Goal: Information Seeking & Learning: Learn about a topic

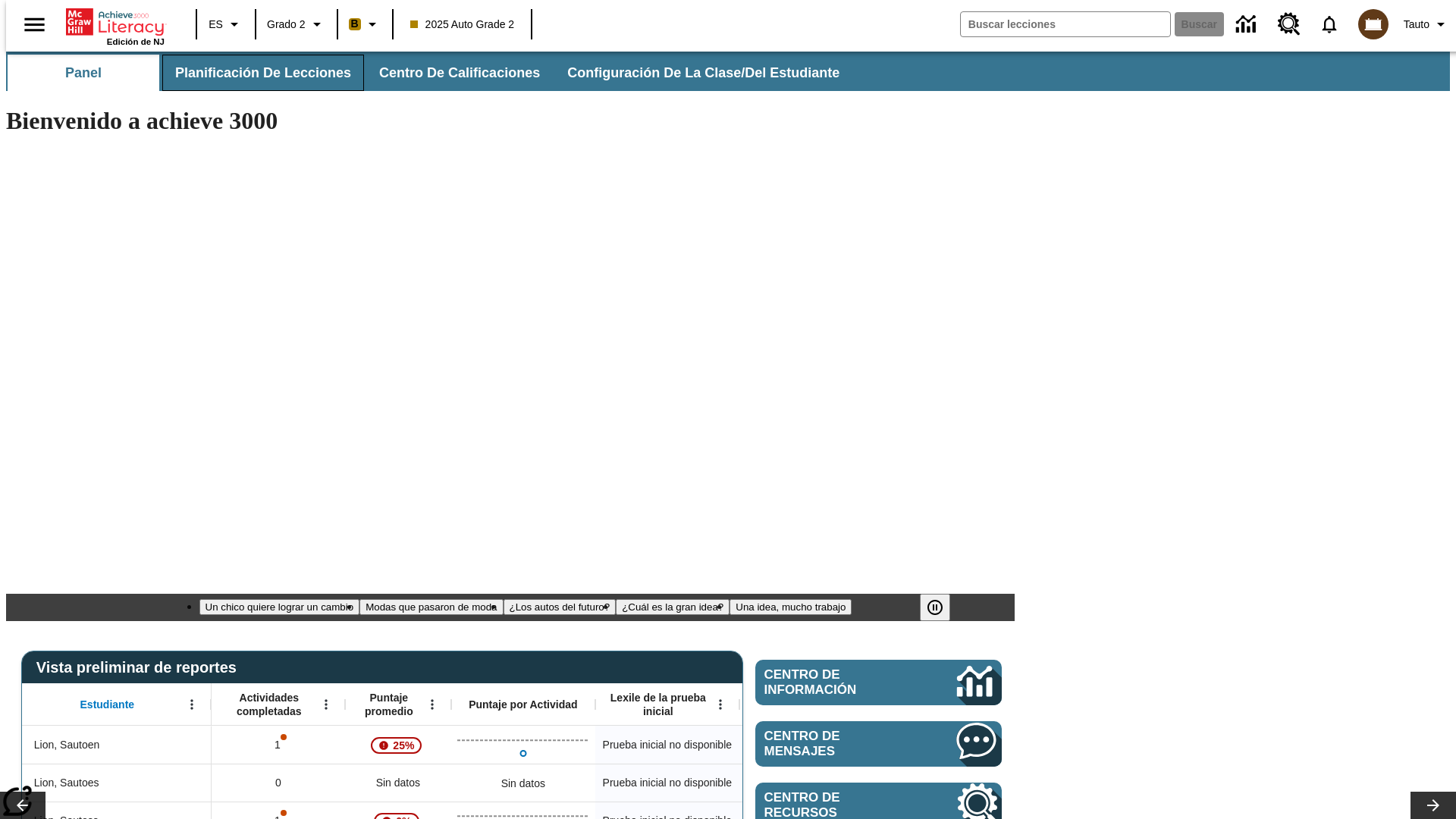
click at [254, 72] on span "Planificación de lecciones" at bounding box center [262, 73] width 176 height 18
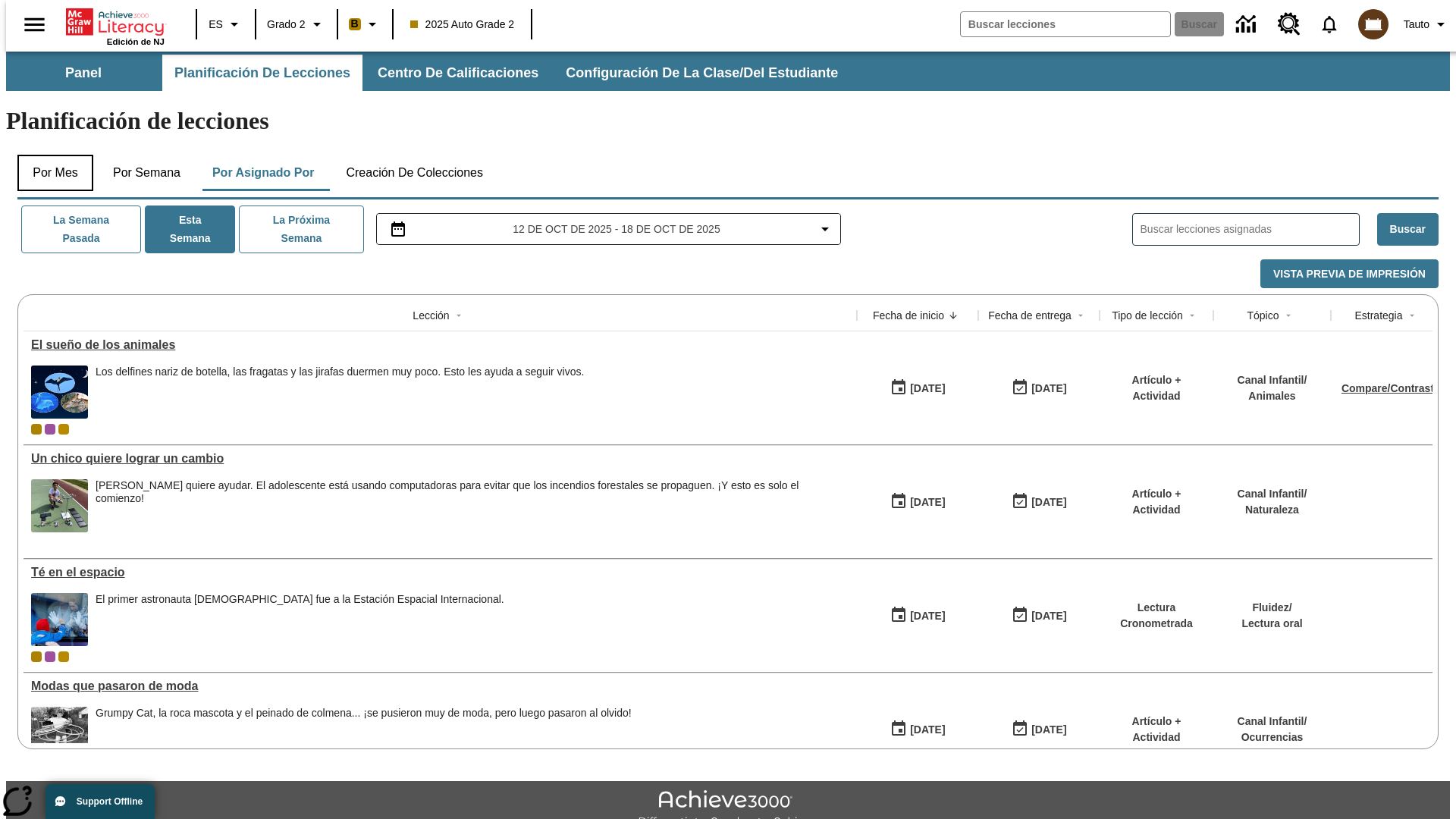
click at [50, 155] on button "Por mes" at bounding box center [56, 173] width 75 height 37
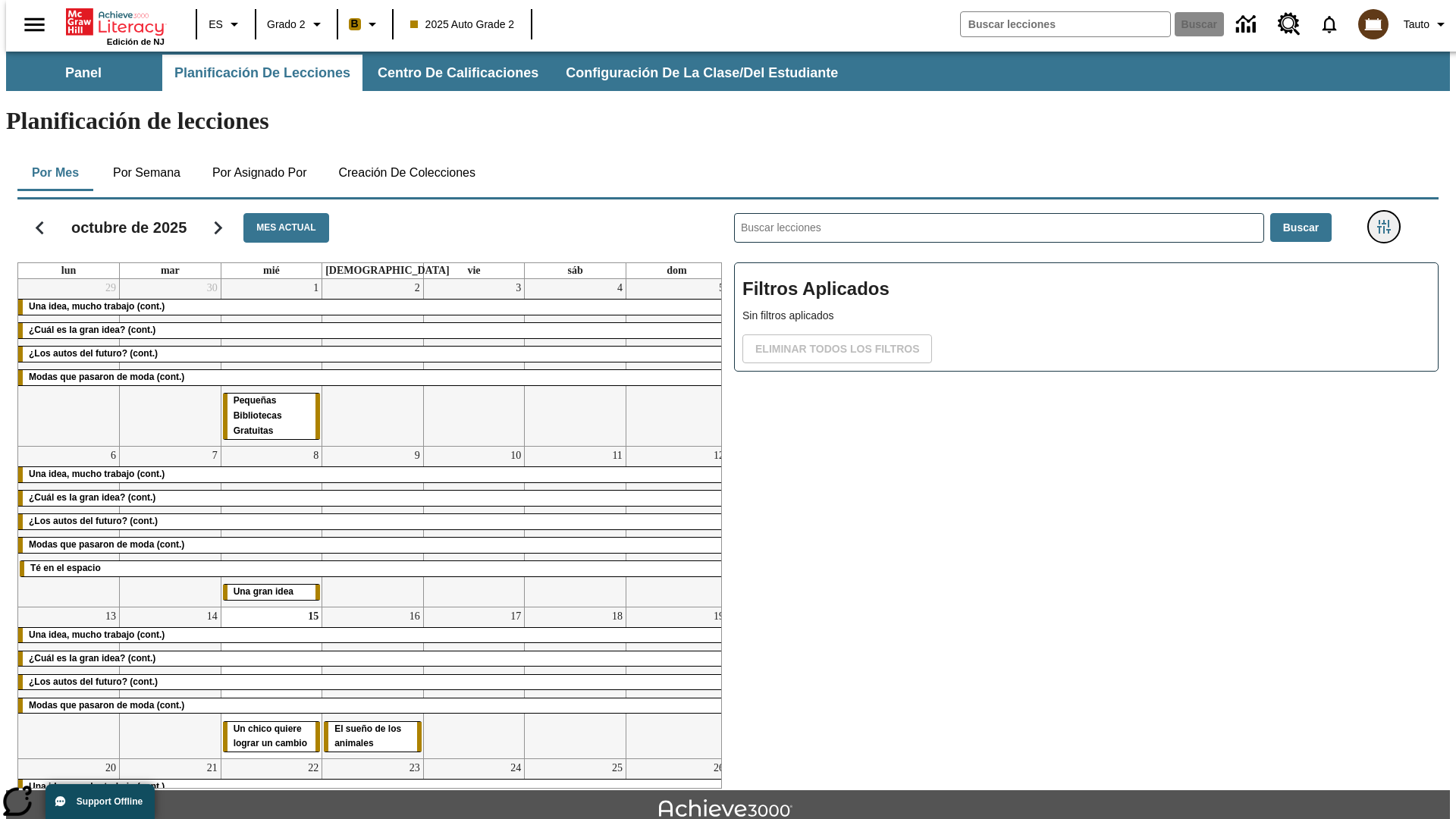
click at [1388, 219] on icon "Menú lateral de filtros" at bounding box center [1384, 226] width 14 height 14
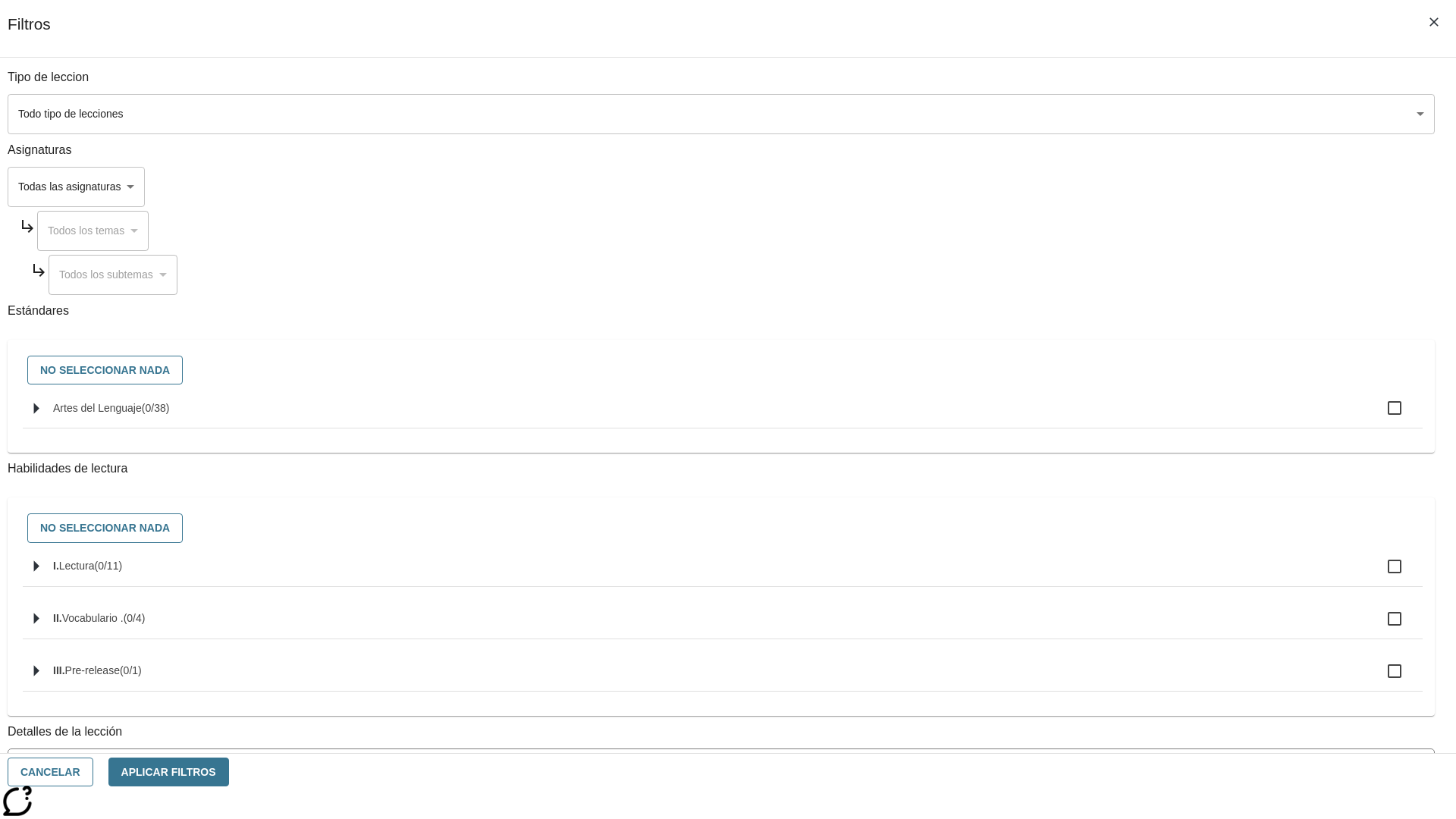
click at [1092, 114] on body "[MEDICAL_DATA] al contenido principal Edición de NJ ES Grado 2 B 2025 Auto Grad…" at bounding box center [728, 470] width 1444 height 836
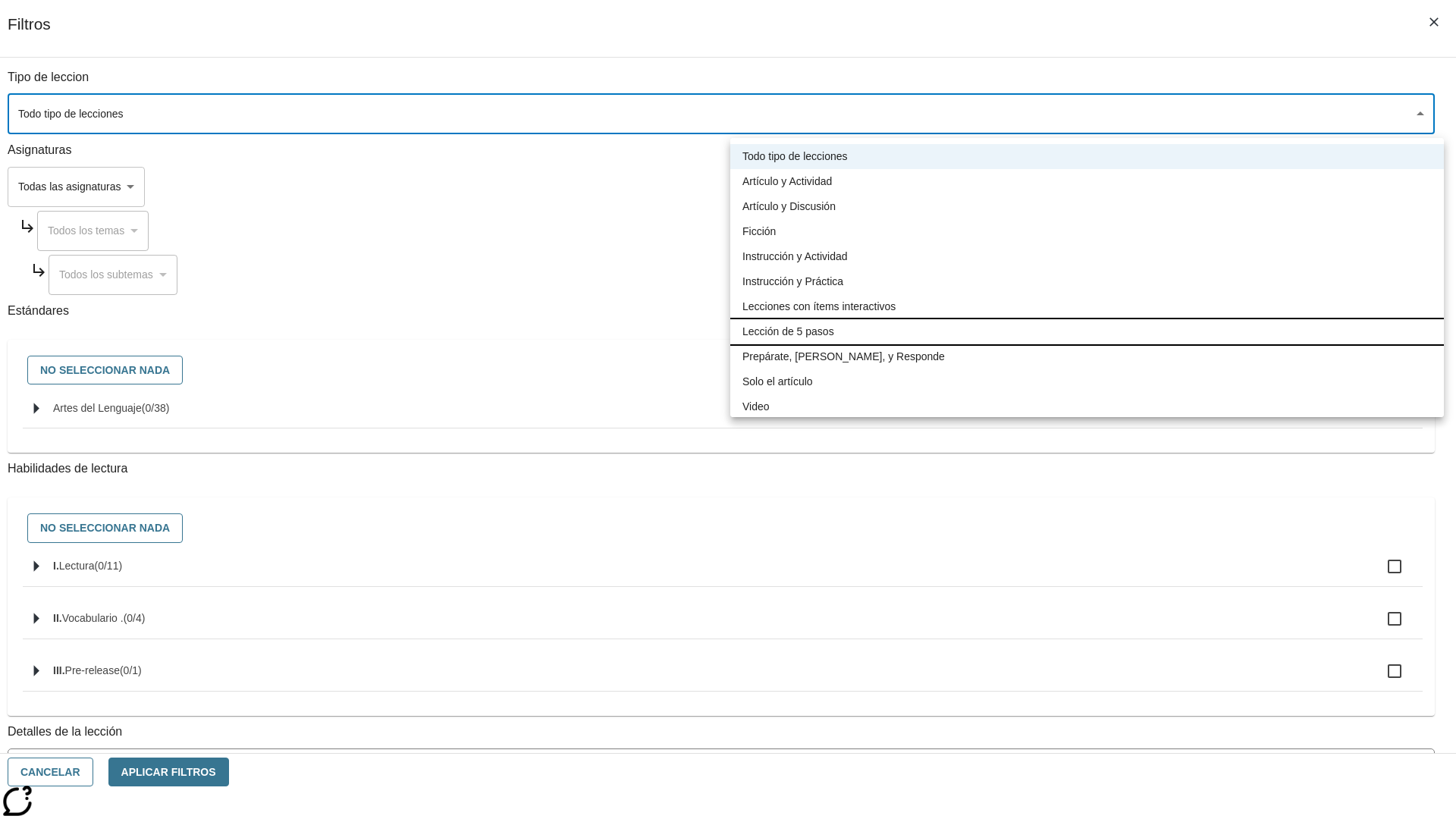
click at [1087, 332] on li "Lección de 5 pasos" at bounding box center [1087, 331] width 714 height 25
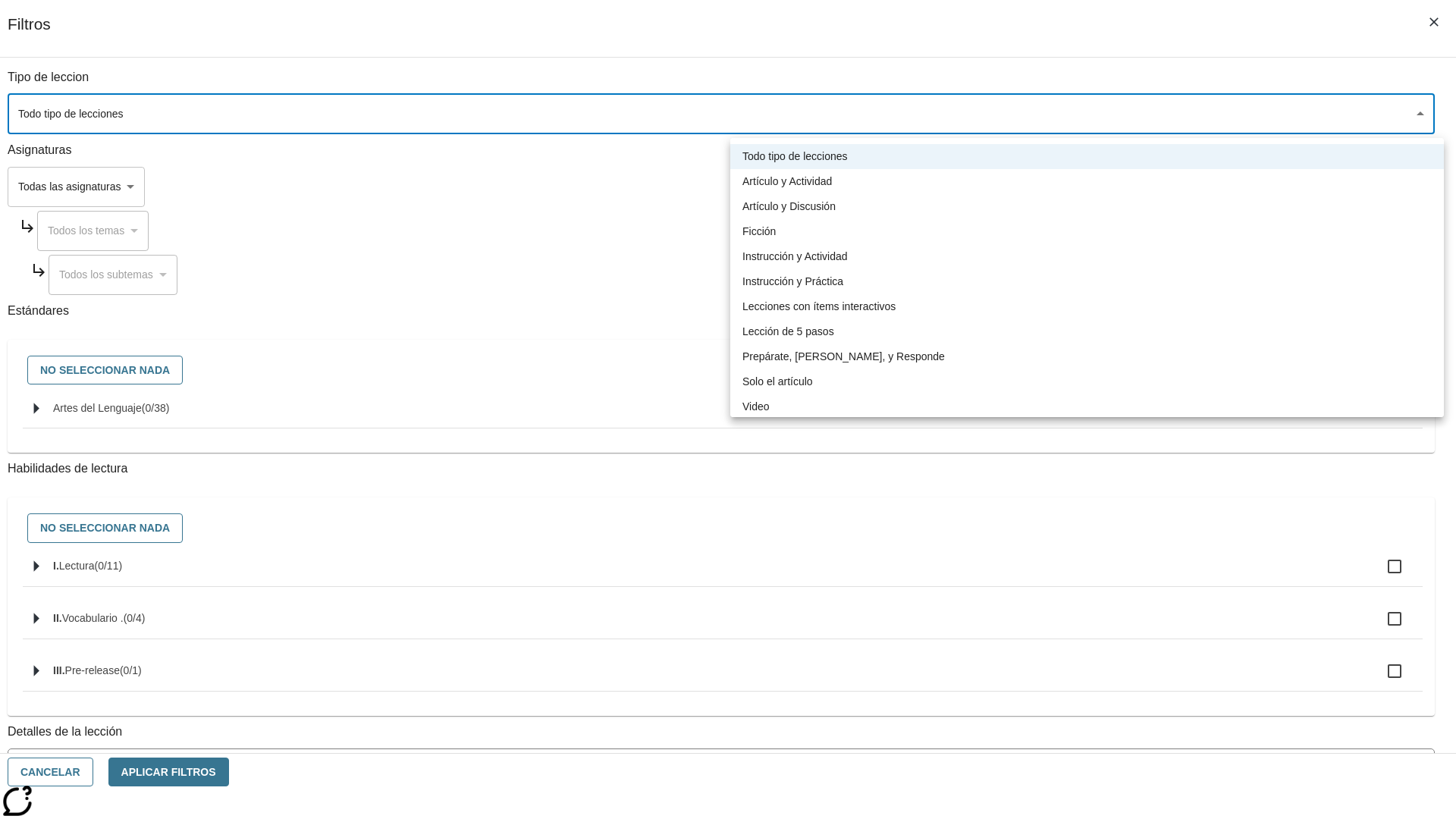
type input "1"
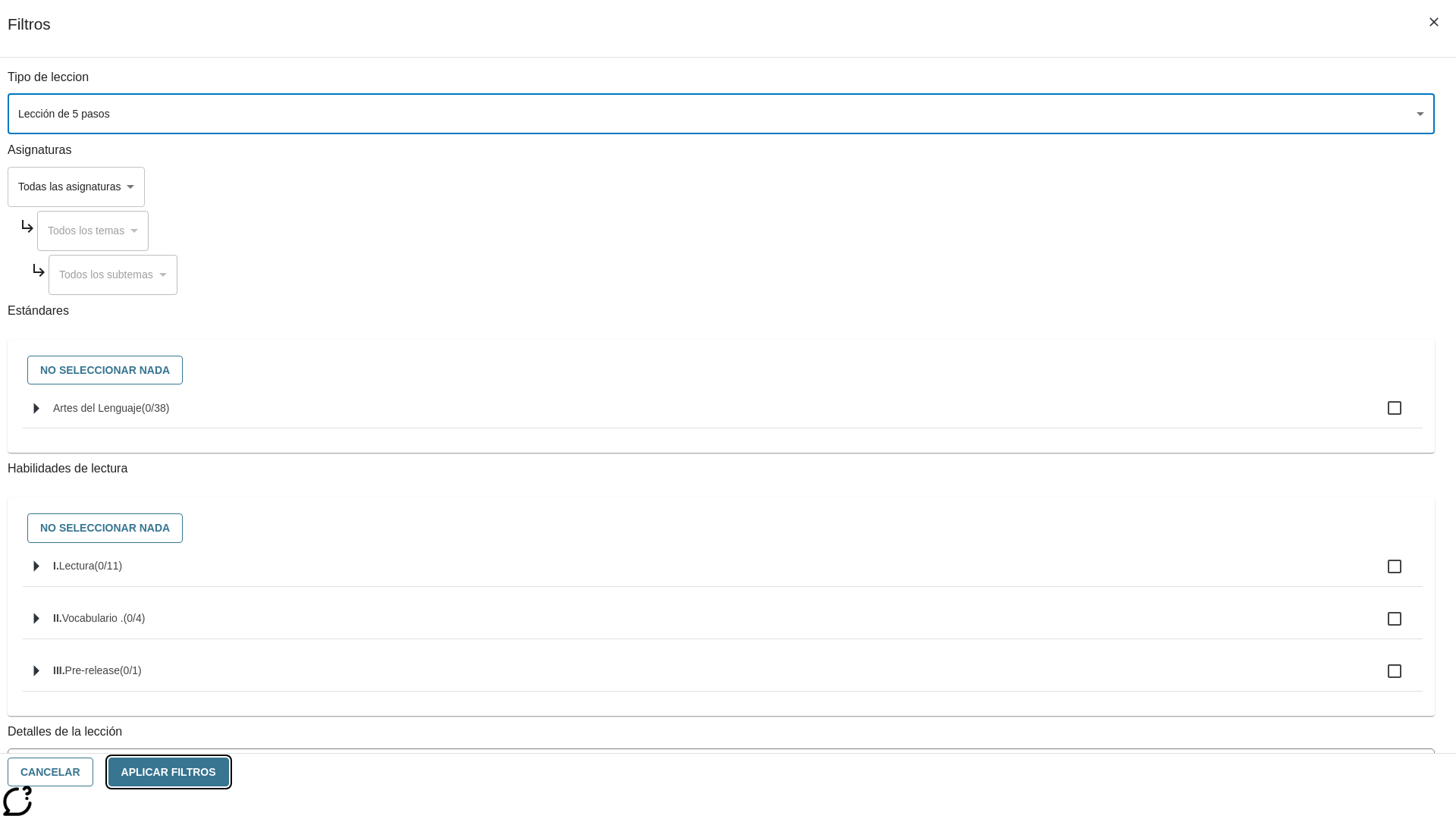
click at [229, 771] on button "Aplicar Filtros" at bounding box center [168, 772] width 120 height 30
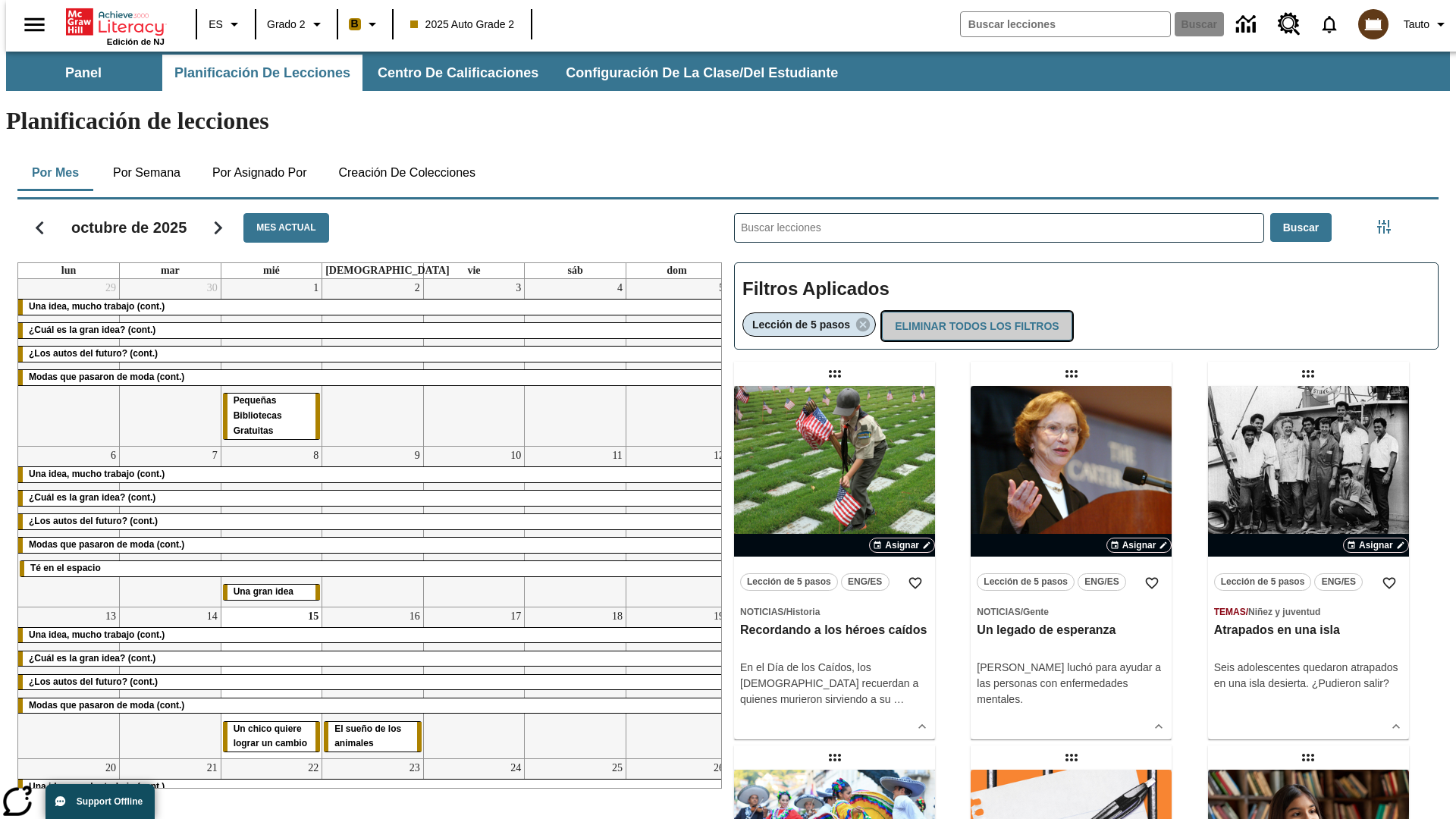
click at [973, 312] on button "Eliminar todos los filtros" at bounding box center [976, 327] width 190 height 30
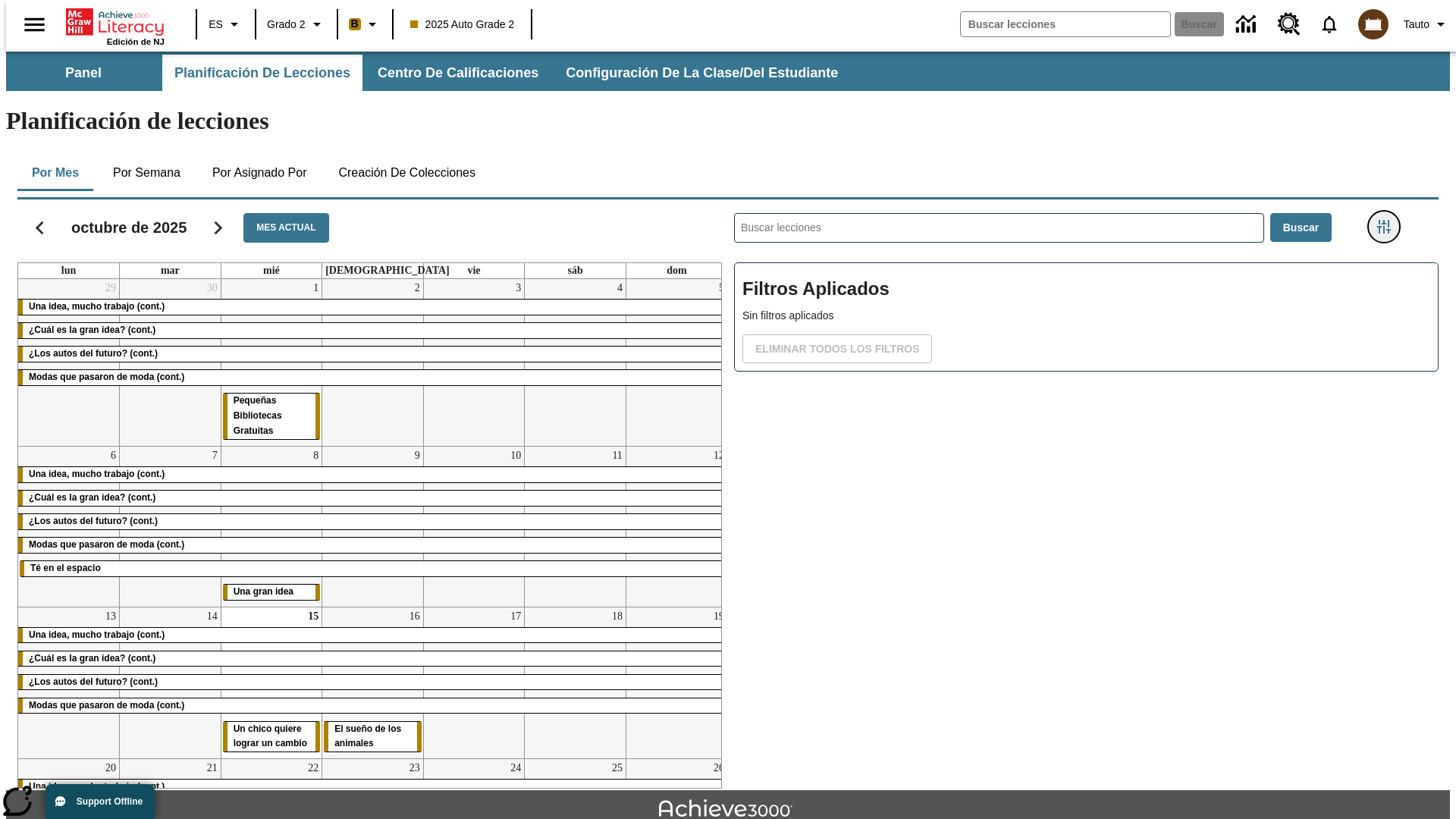
click at [1388, 219] on icon "Menú lateral de filtros" at bounding box center [1384, 226] width 14 height 14
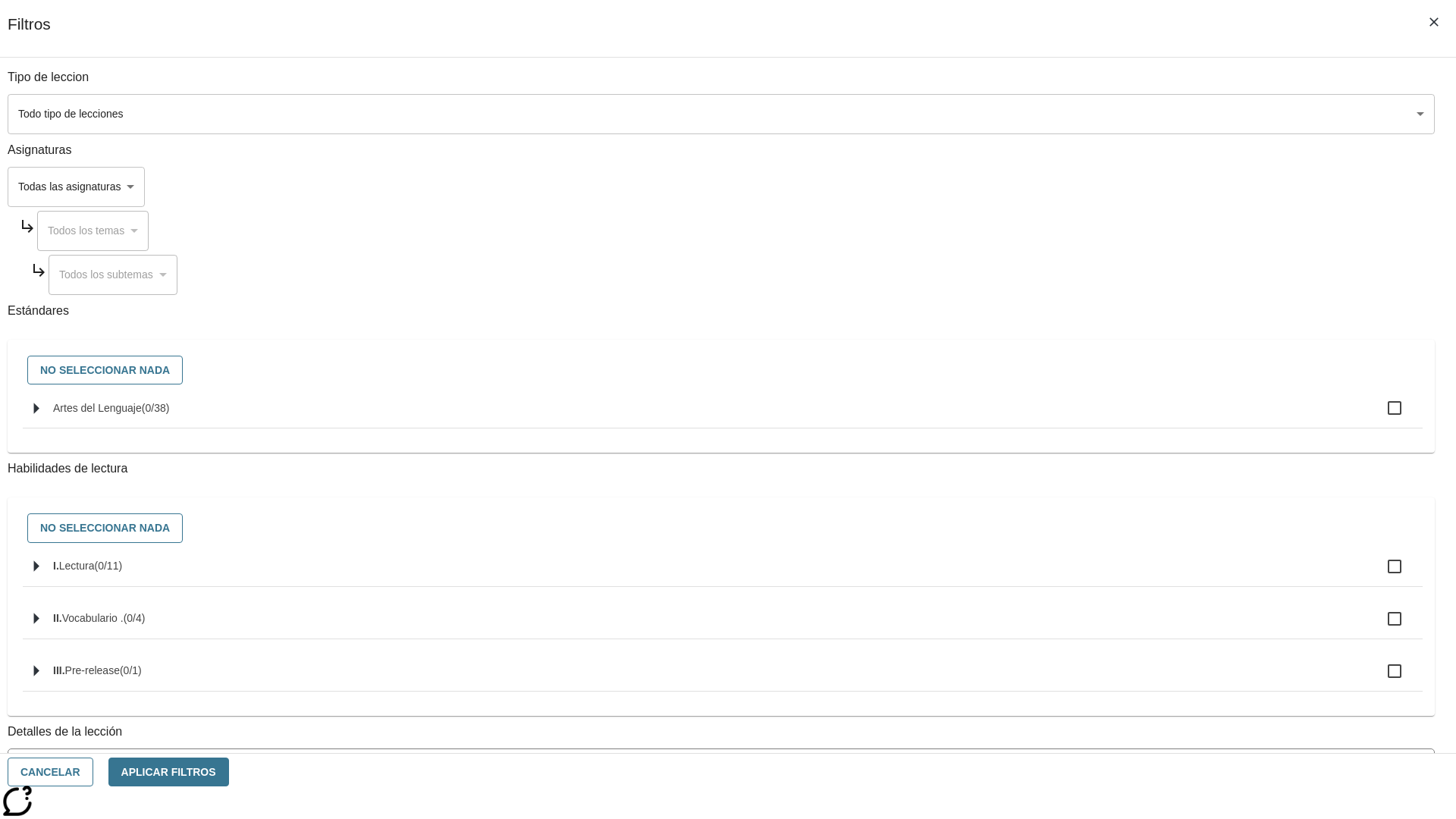
click at [1092, 187] on body "[MEDICAL_DATA] al contenido principal Edición de NJ ES Grado 2 B 2025 Auto Grad…" at bounding box center [728, 470] width 1444 height 836
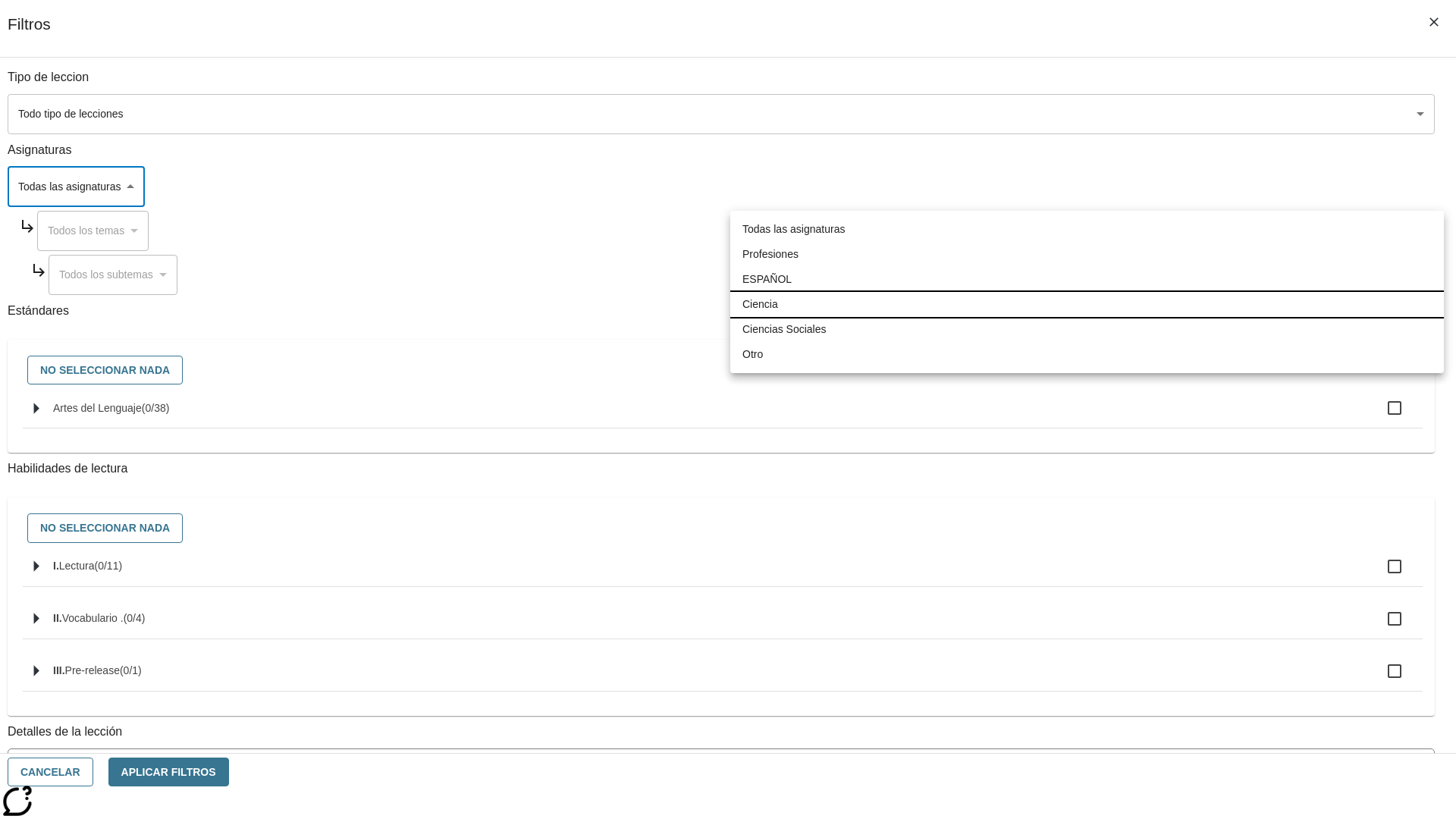
click at [1087, 304] on li "Ciencia" at bounding box center [1087, 304] width 714 height 25
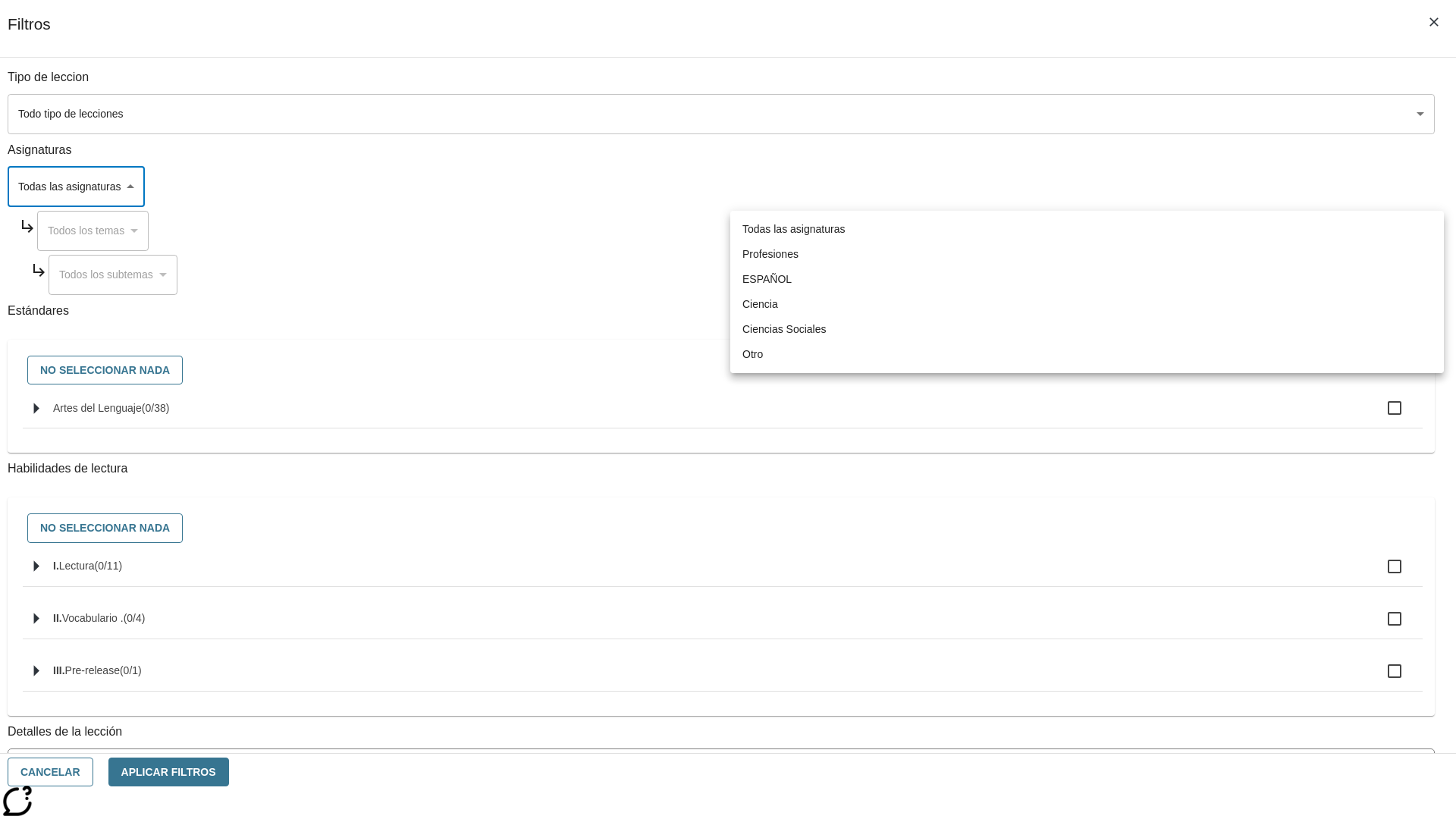
type input "2"
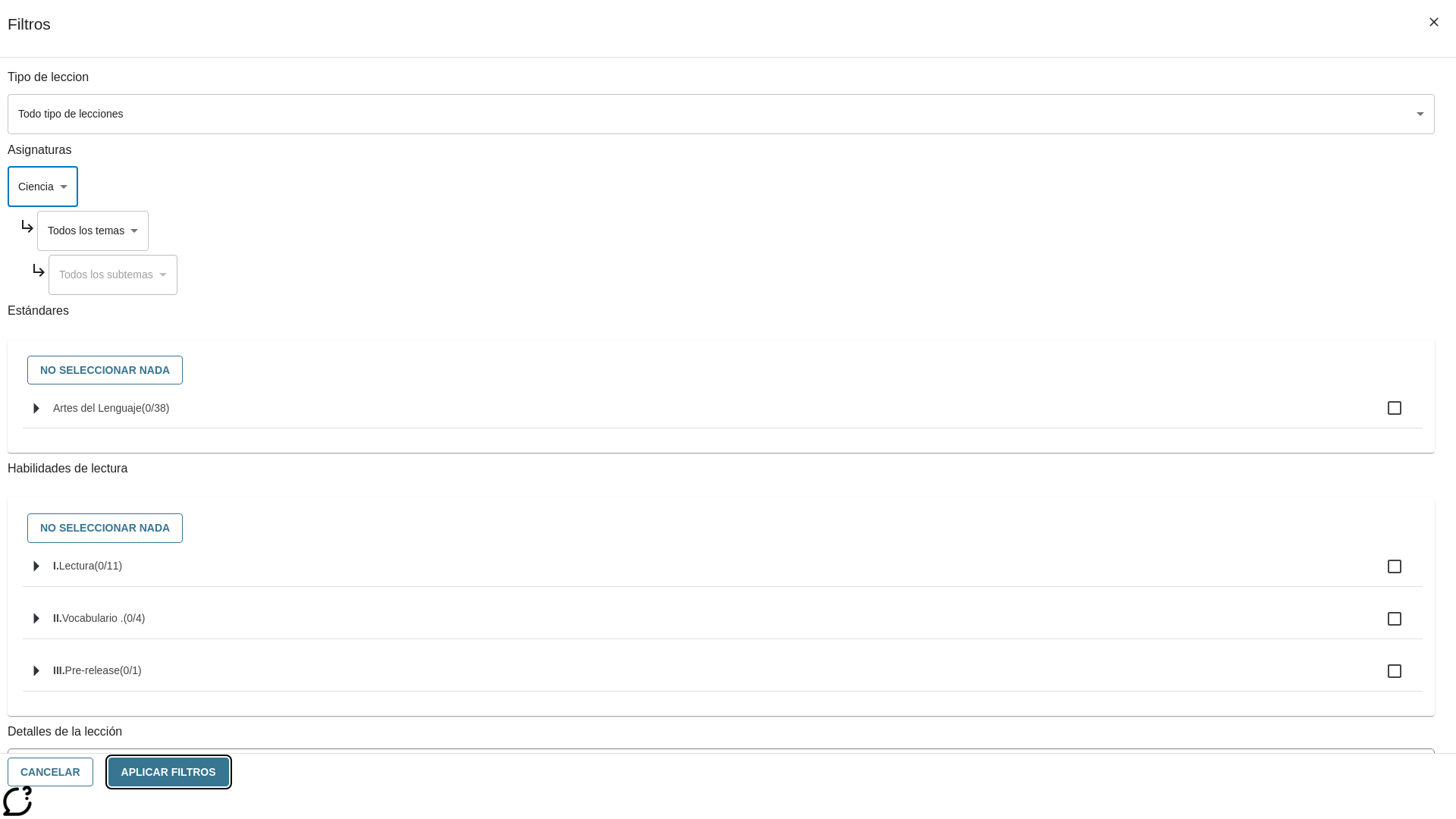
click at [229, 771] on button "Aplicar Filtros" at bounding box center [168, 772] width 120 height 30
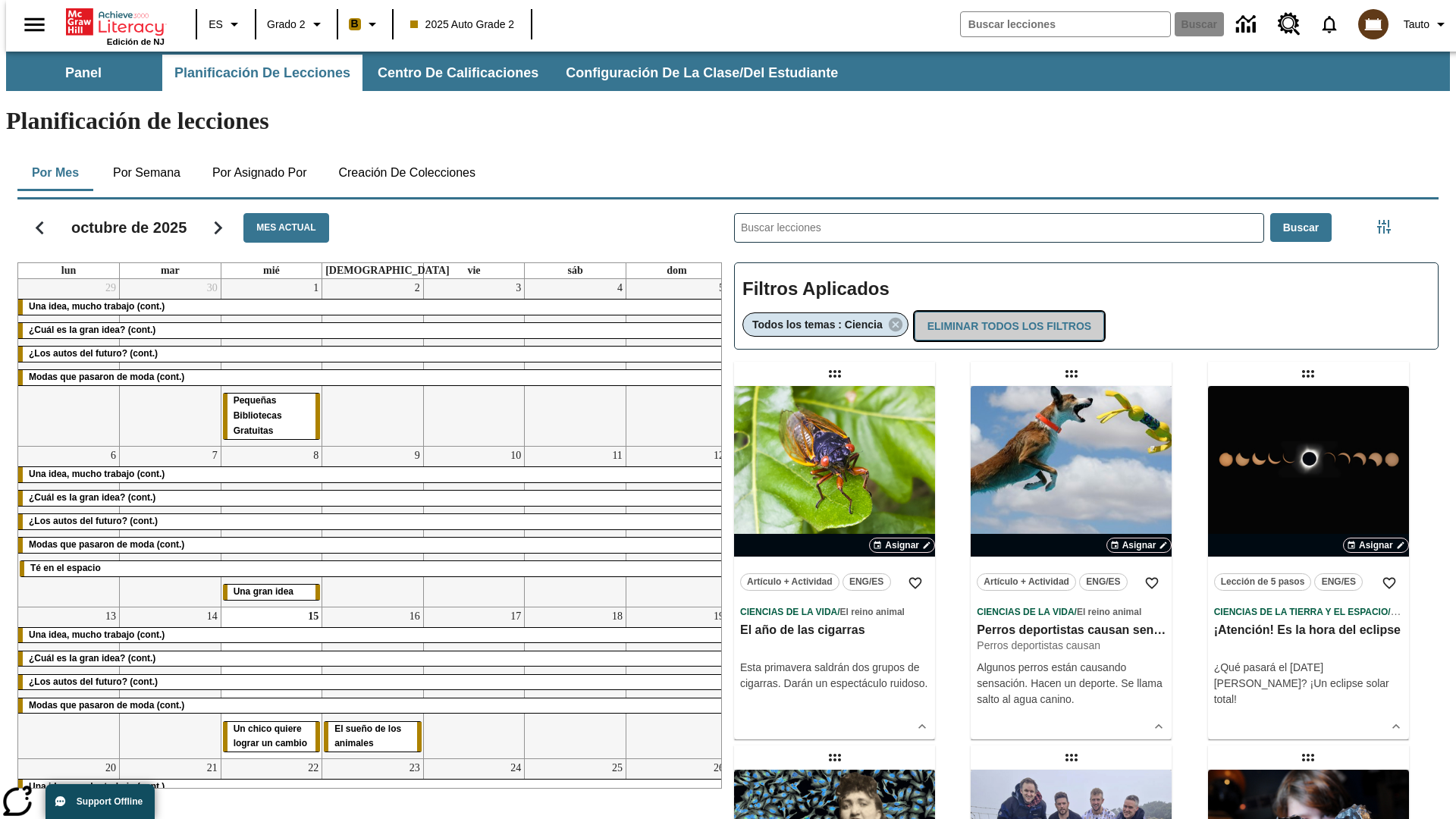
click at [1007, 312] on button "Eliminar todos los filtros" at bounding box center [1009, 327] width 190 height 30
click at [1388, 219] on icon "Menú lateral de filtros" at bounding box center [1384, 226] width 14 height 14
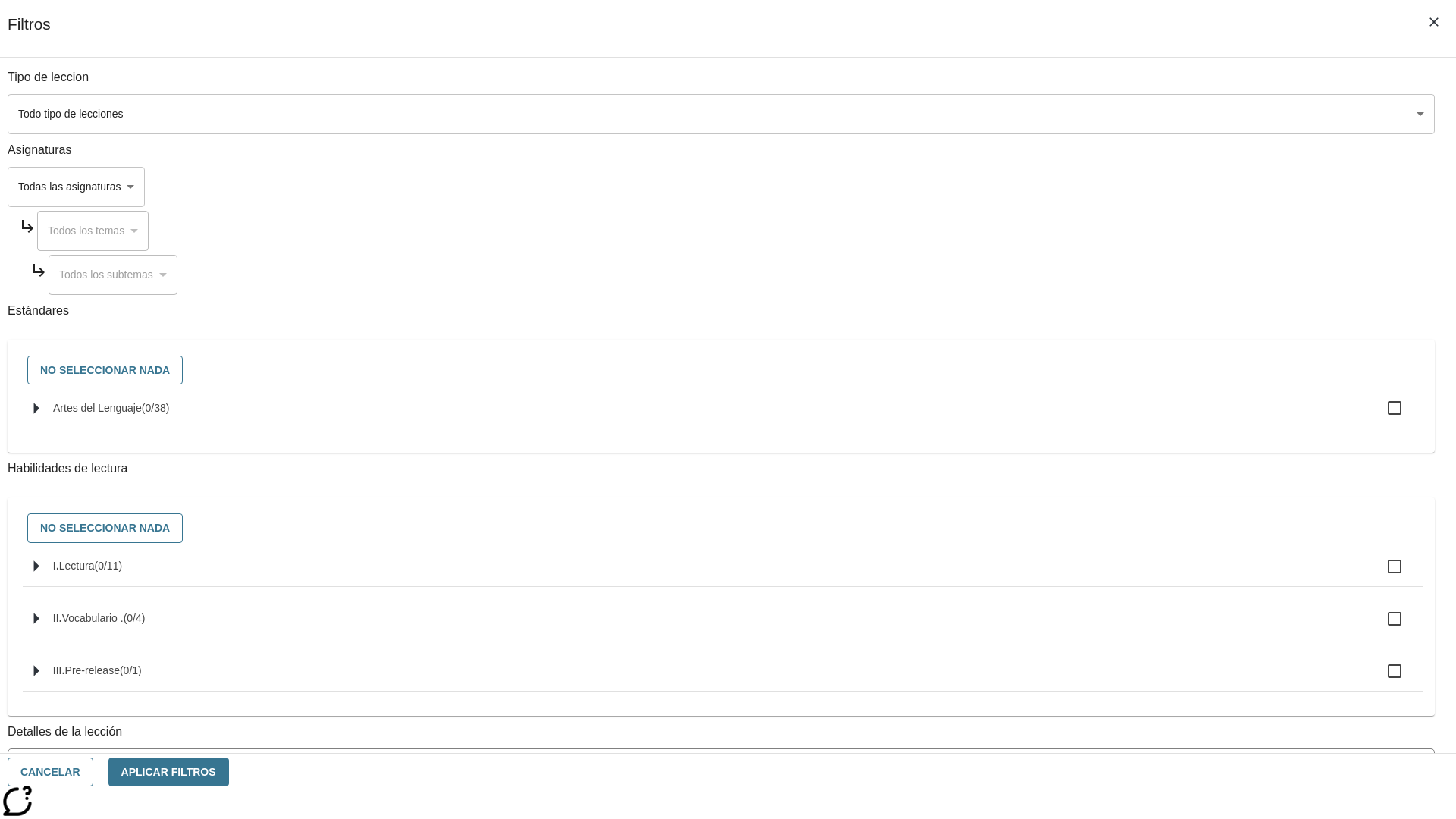
click at [142, 414] on span "Artes del Lenguaje" at bounding box center [96, 408] width 88 height 12
click at [1379, 416] on input "Artes del Lenguaje ( 0 / 38 )" at bounding box center [1394, 408] width 32 height 32
checkbox input "true"
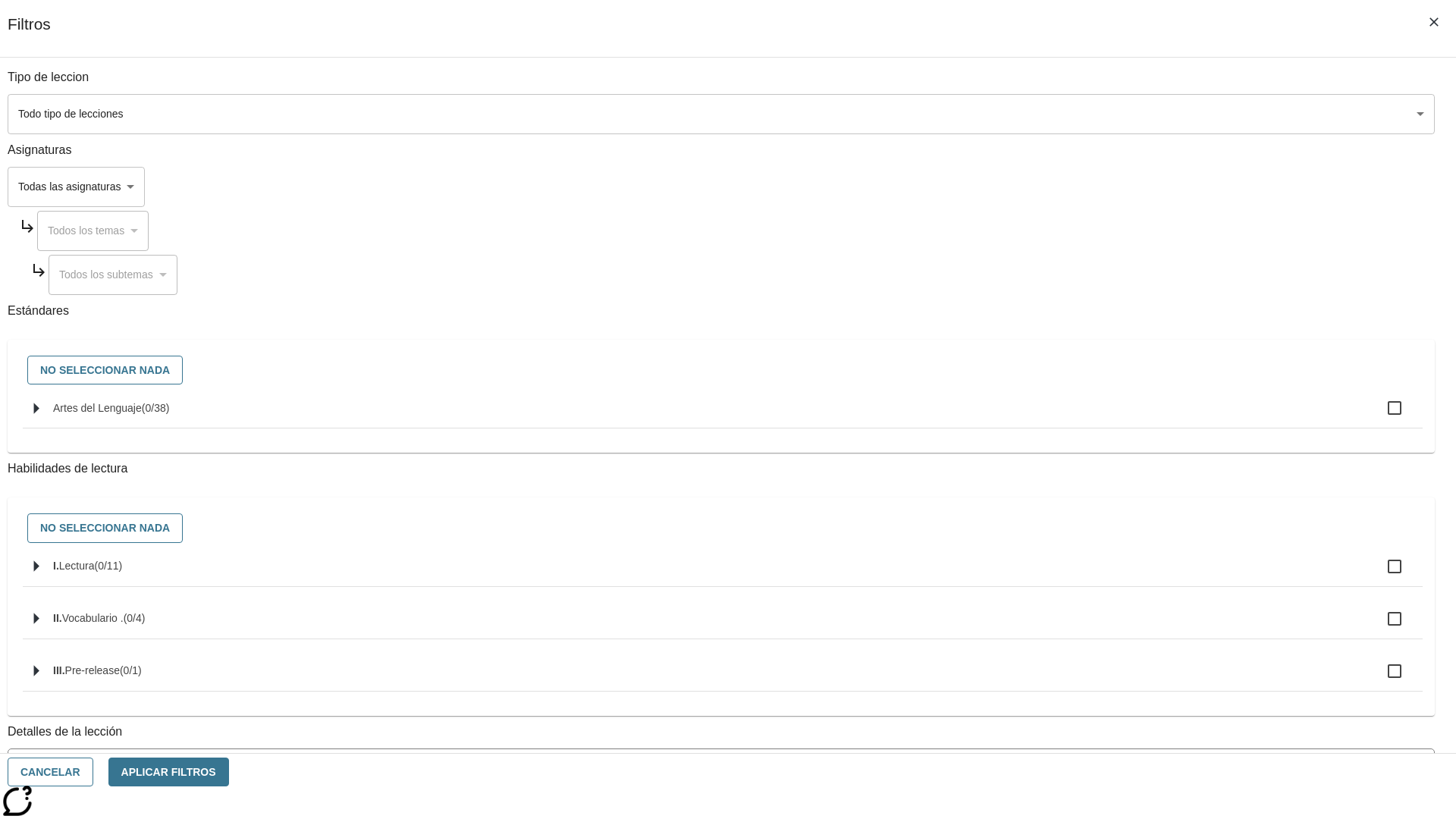
checkbox input "true"
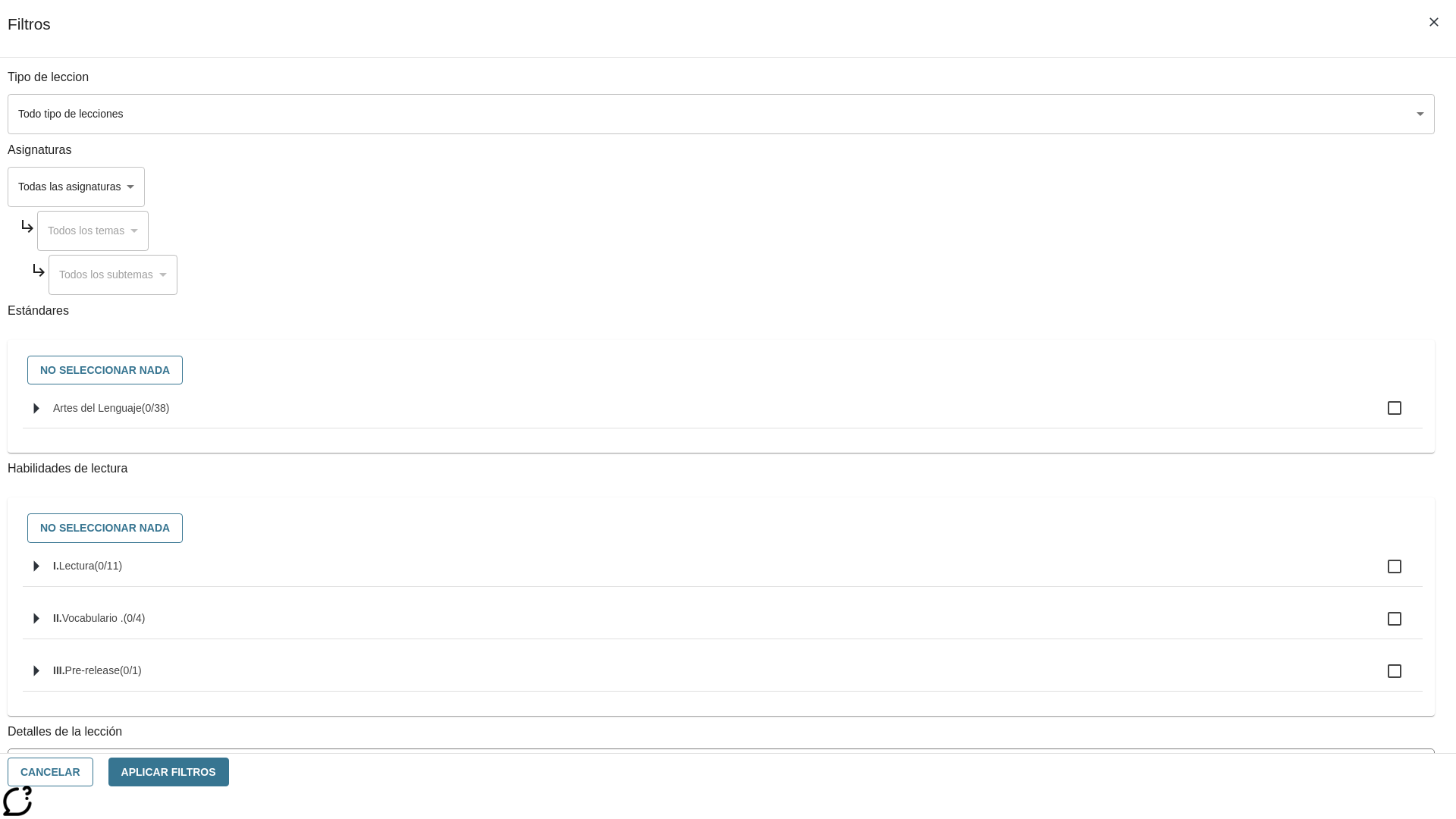
checkbox input "true"
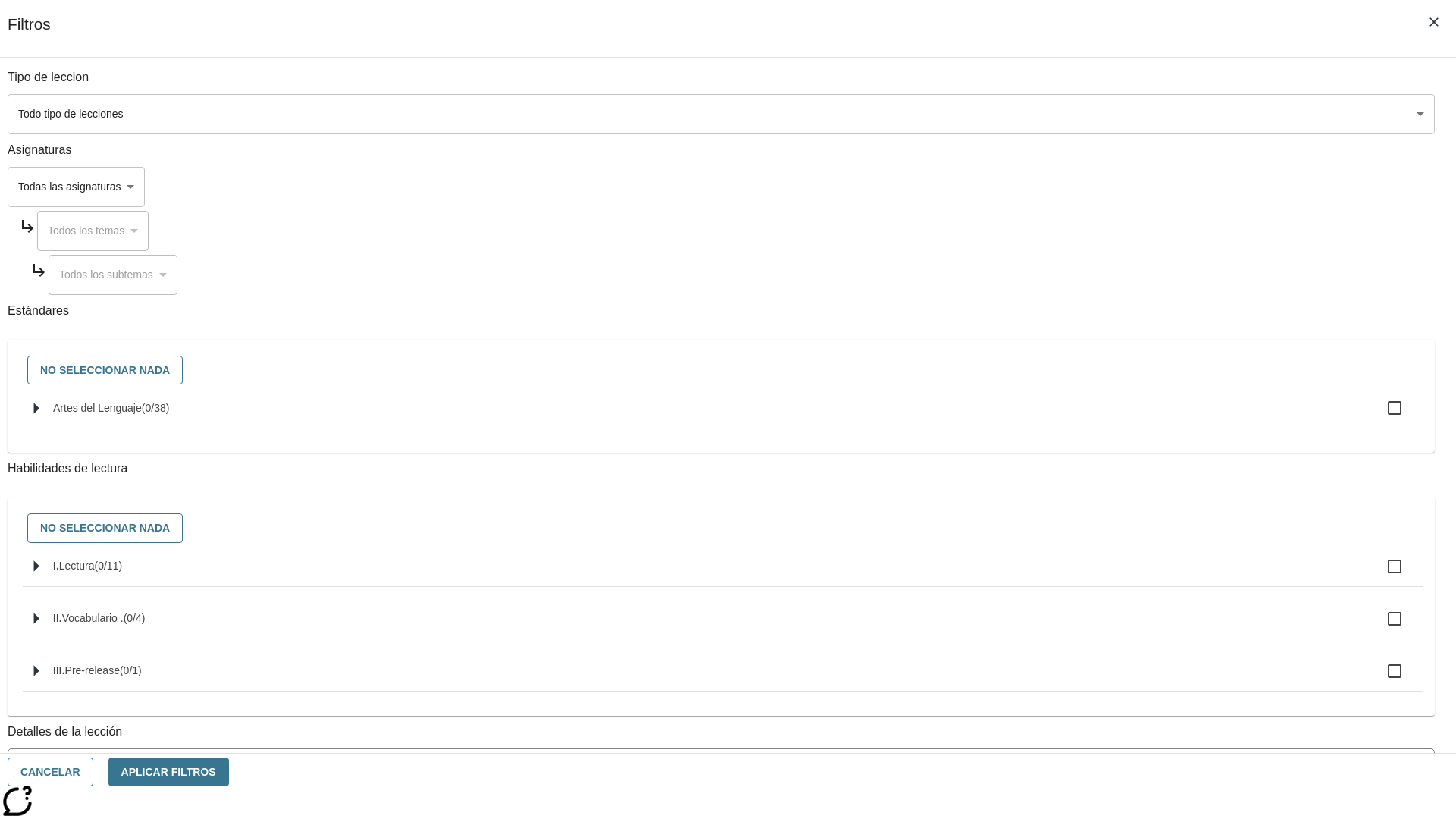
checkbox input "true"
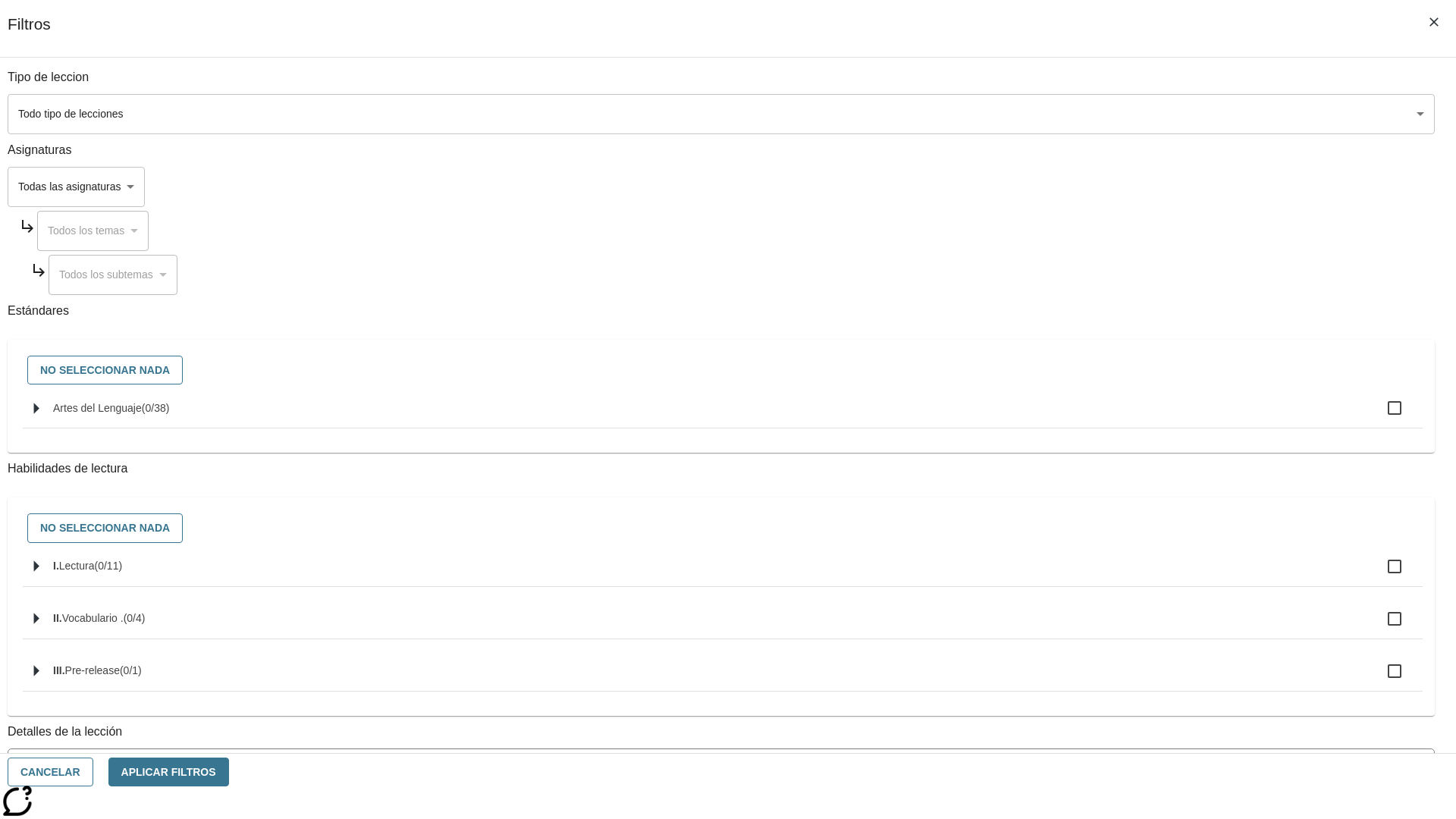
checkbox input "true"
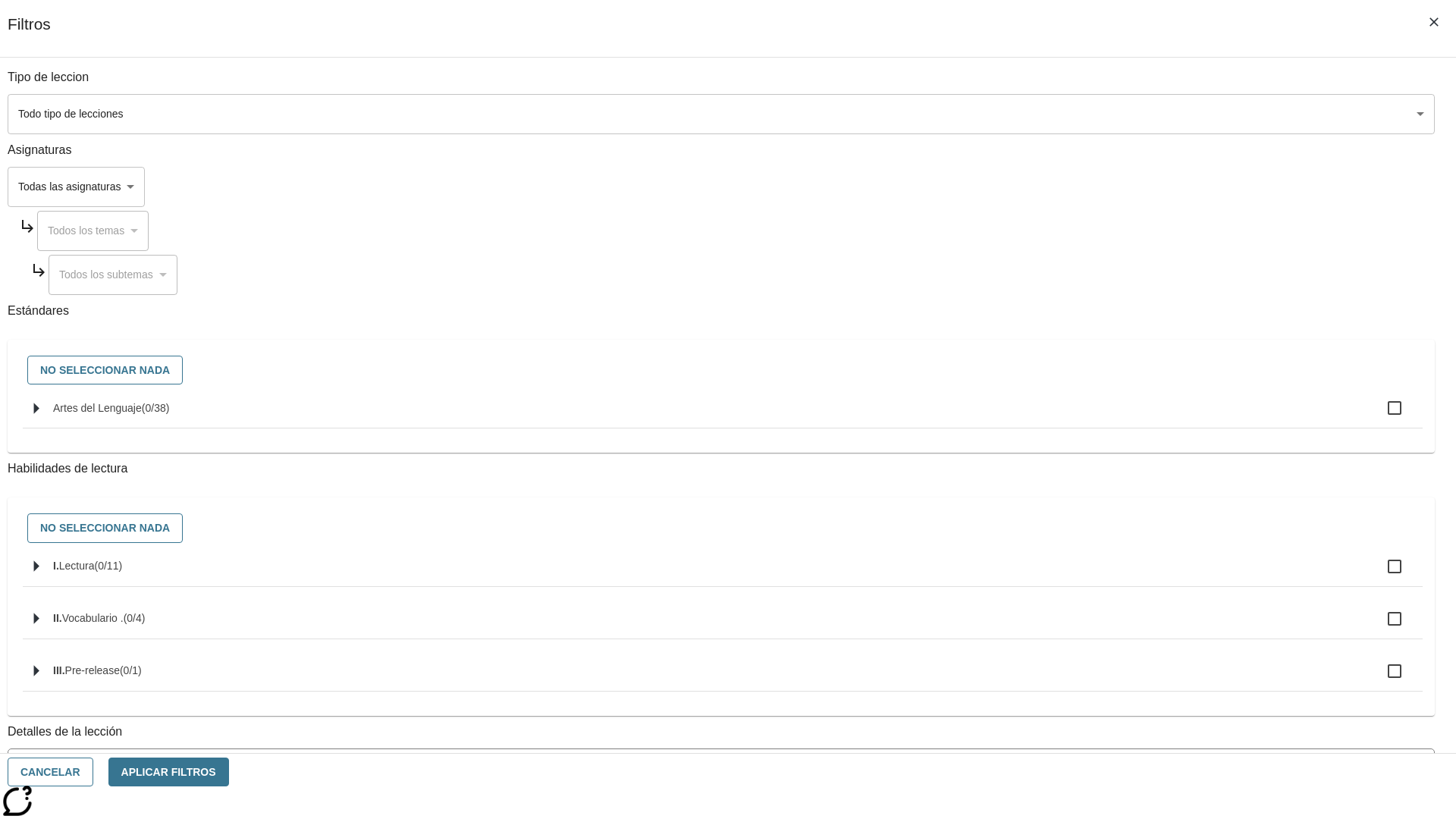
checkbox input "true"
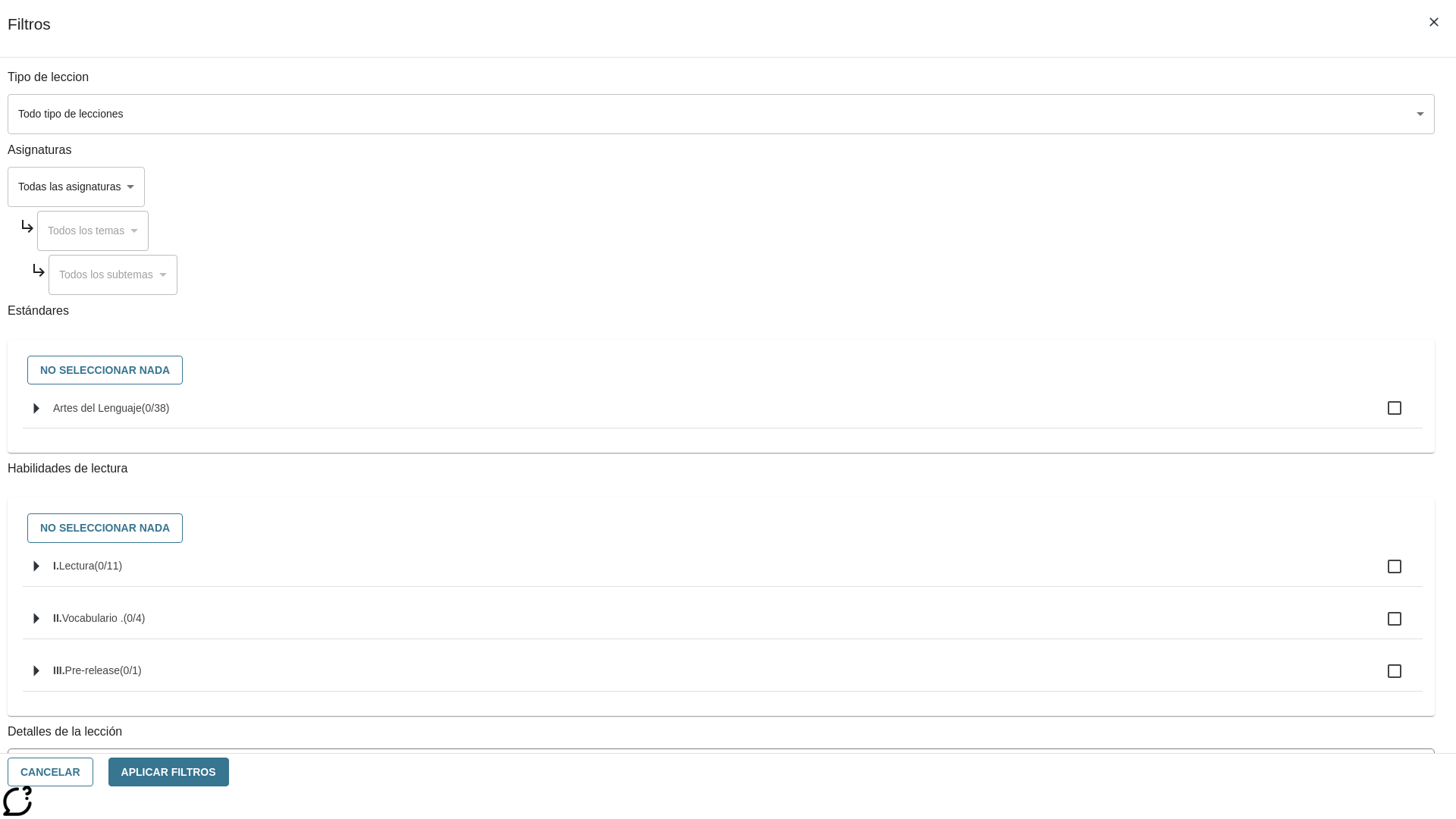
checkbox input "true"
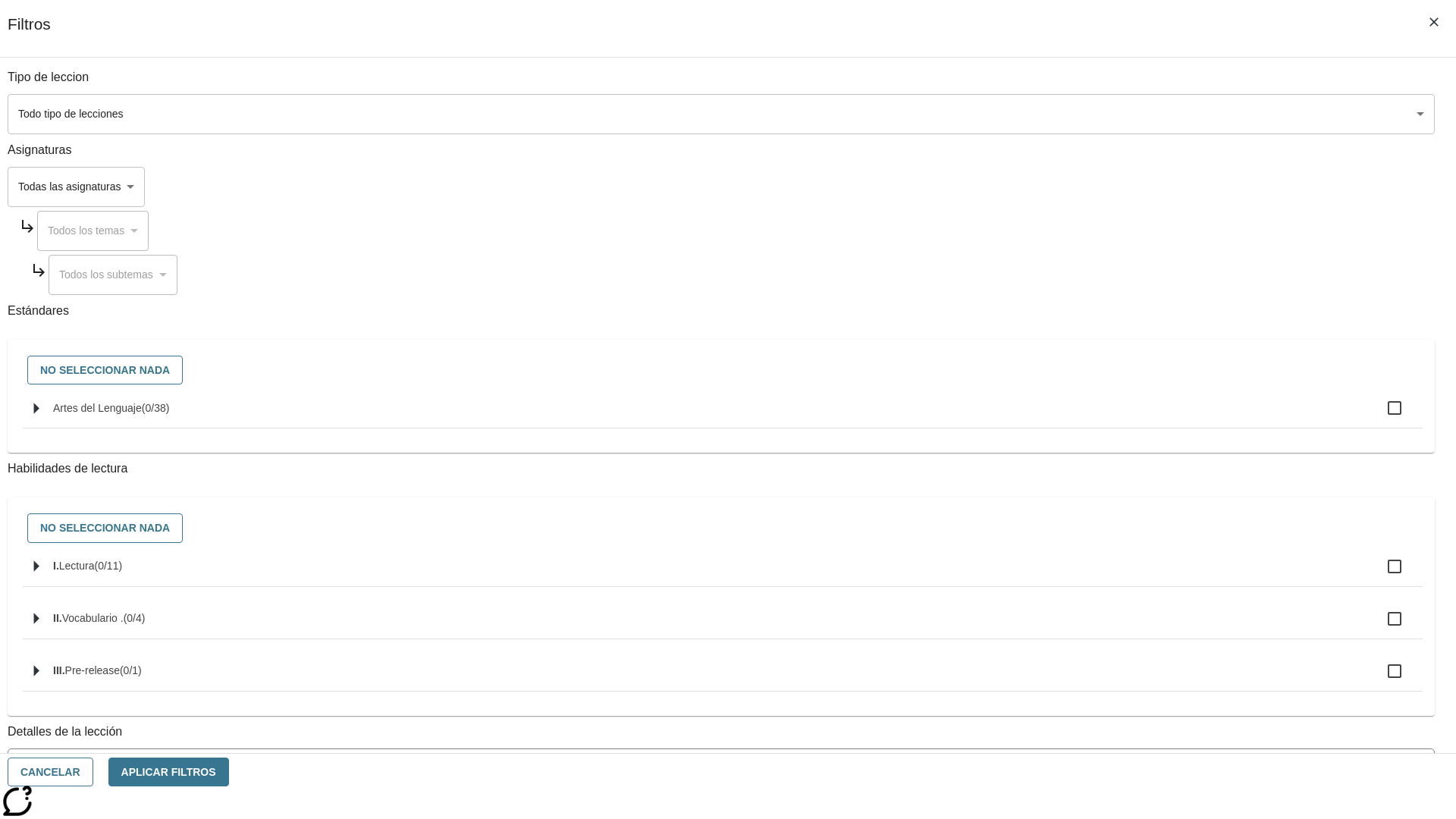
checkbox input "true"
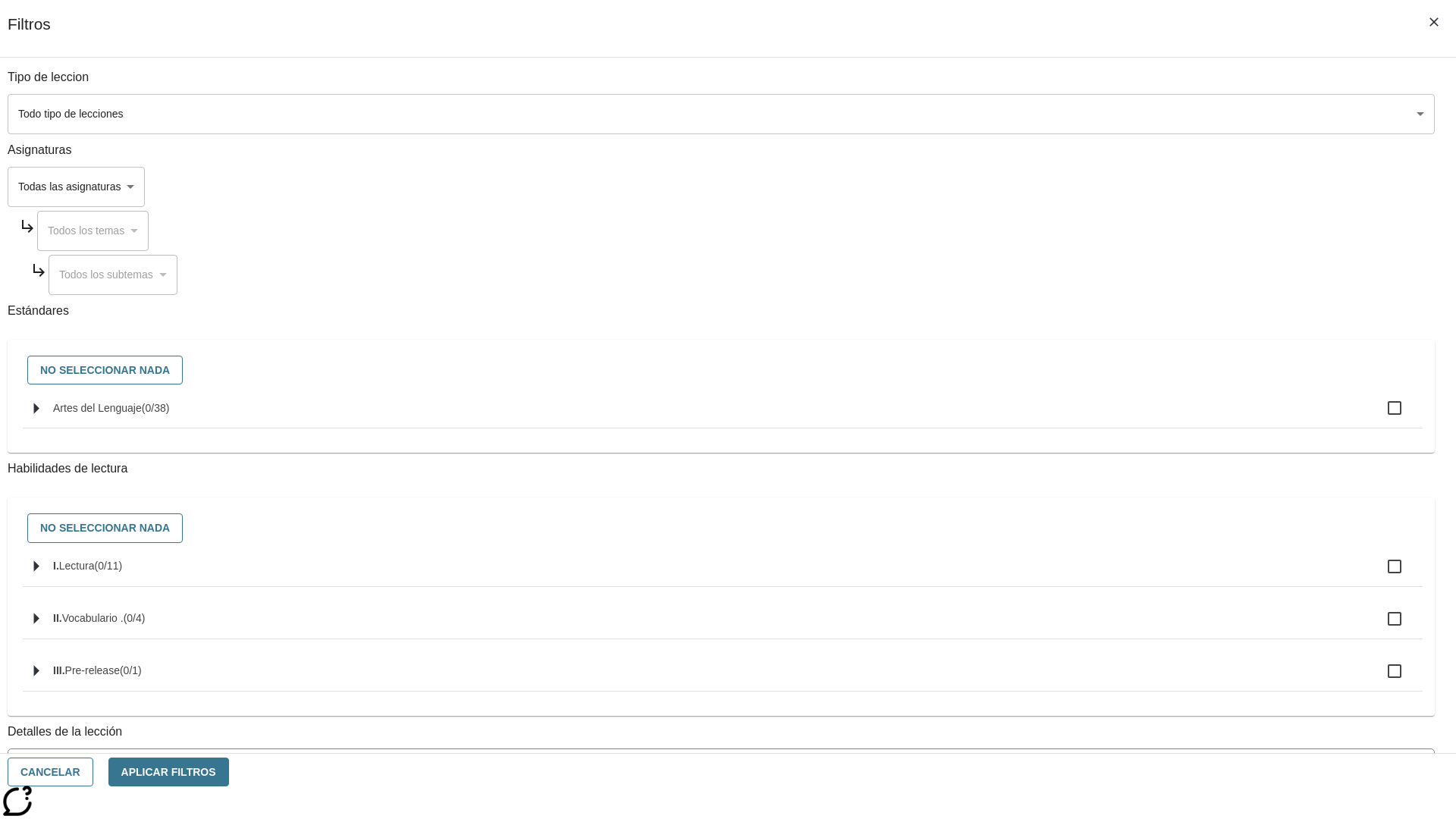
checkbox input "true"
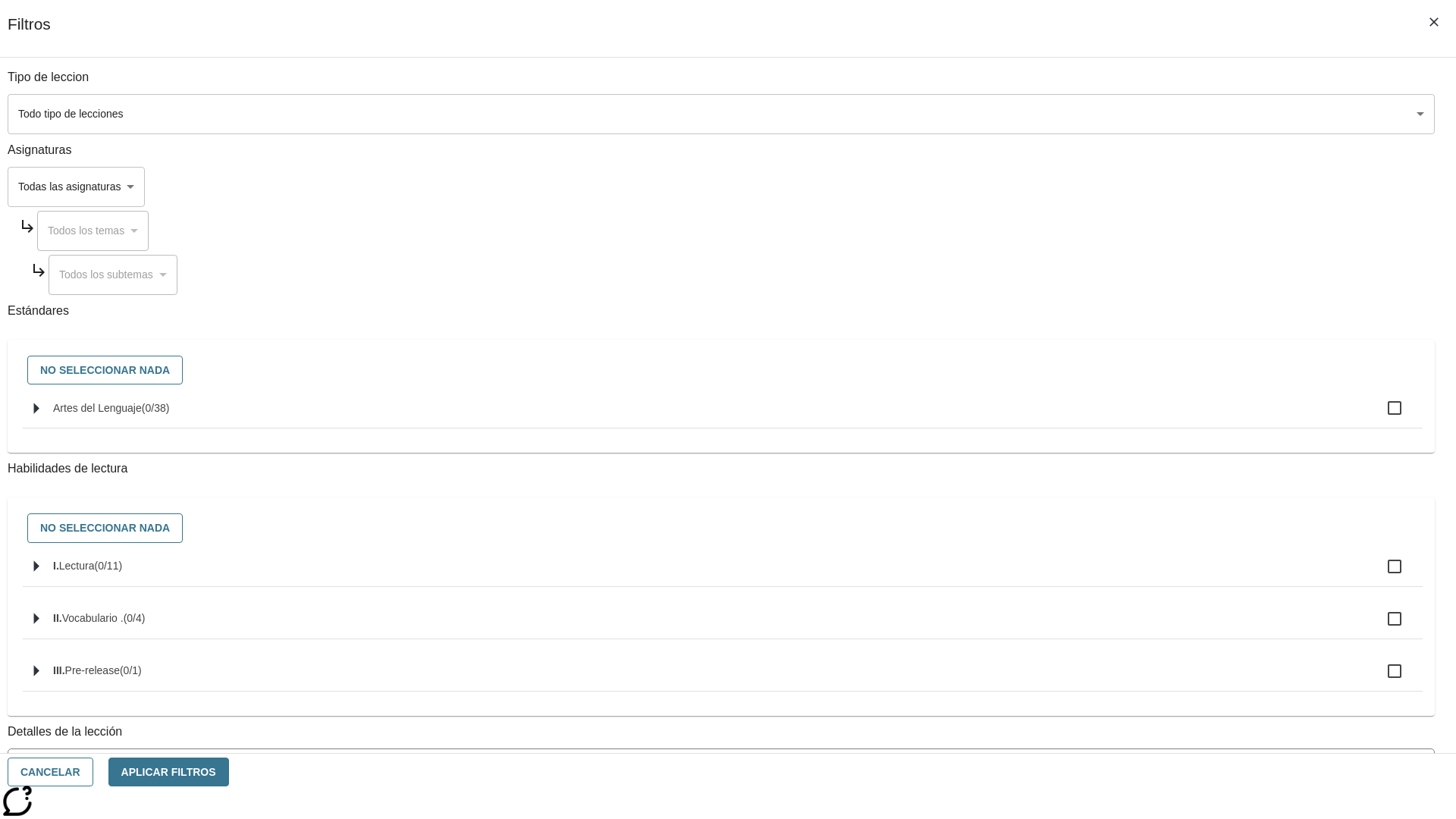
checkbox input "true"
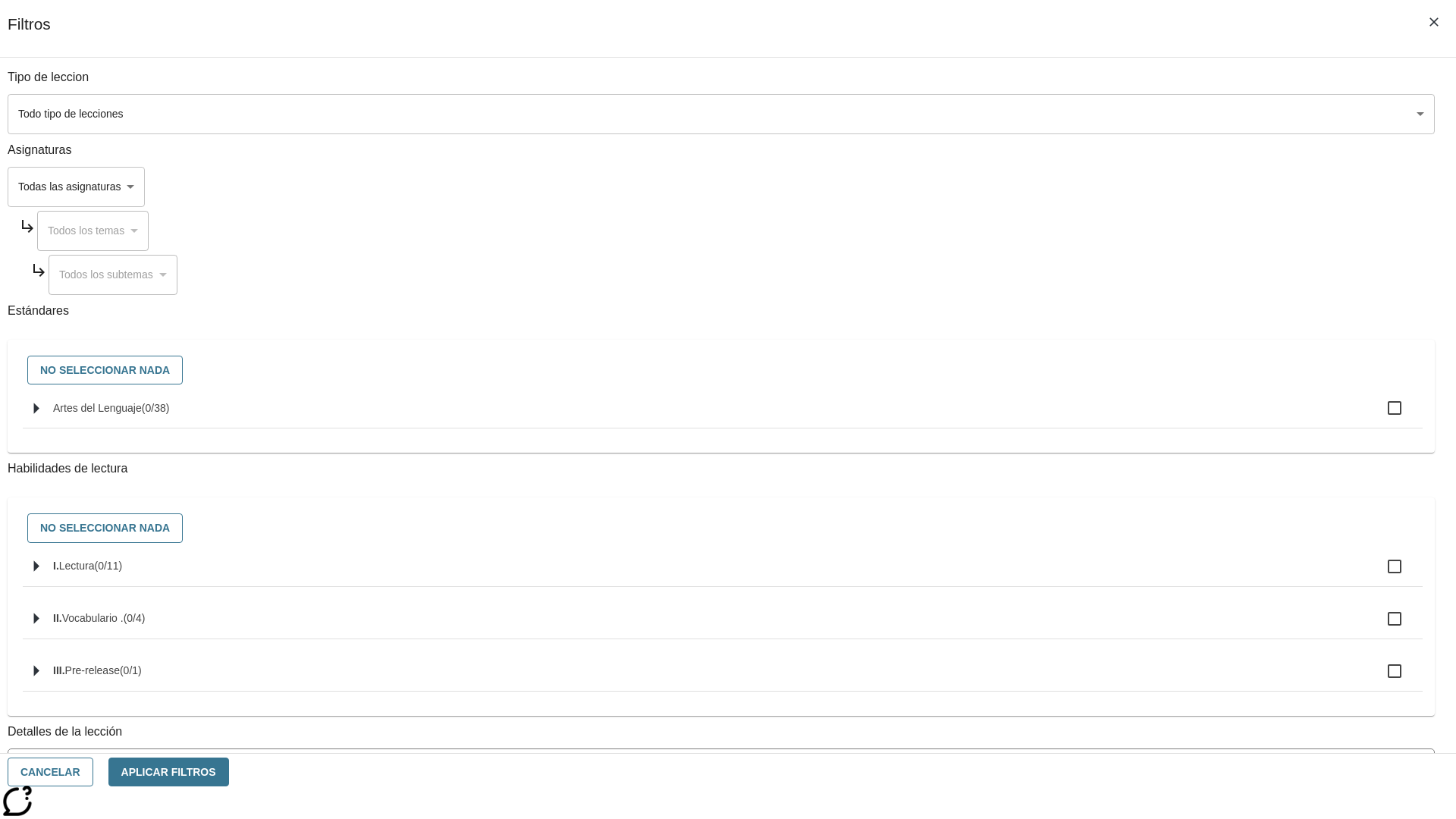
checkbox input "true"
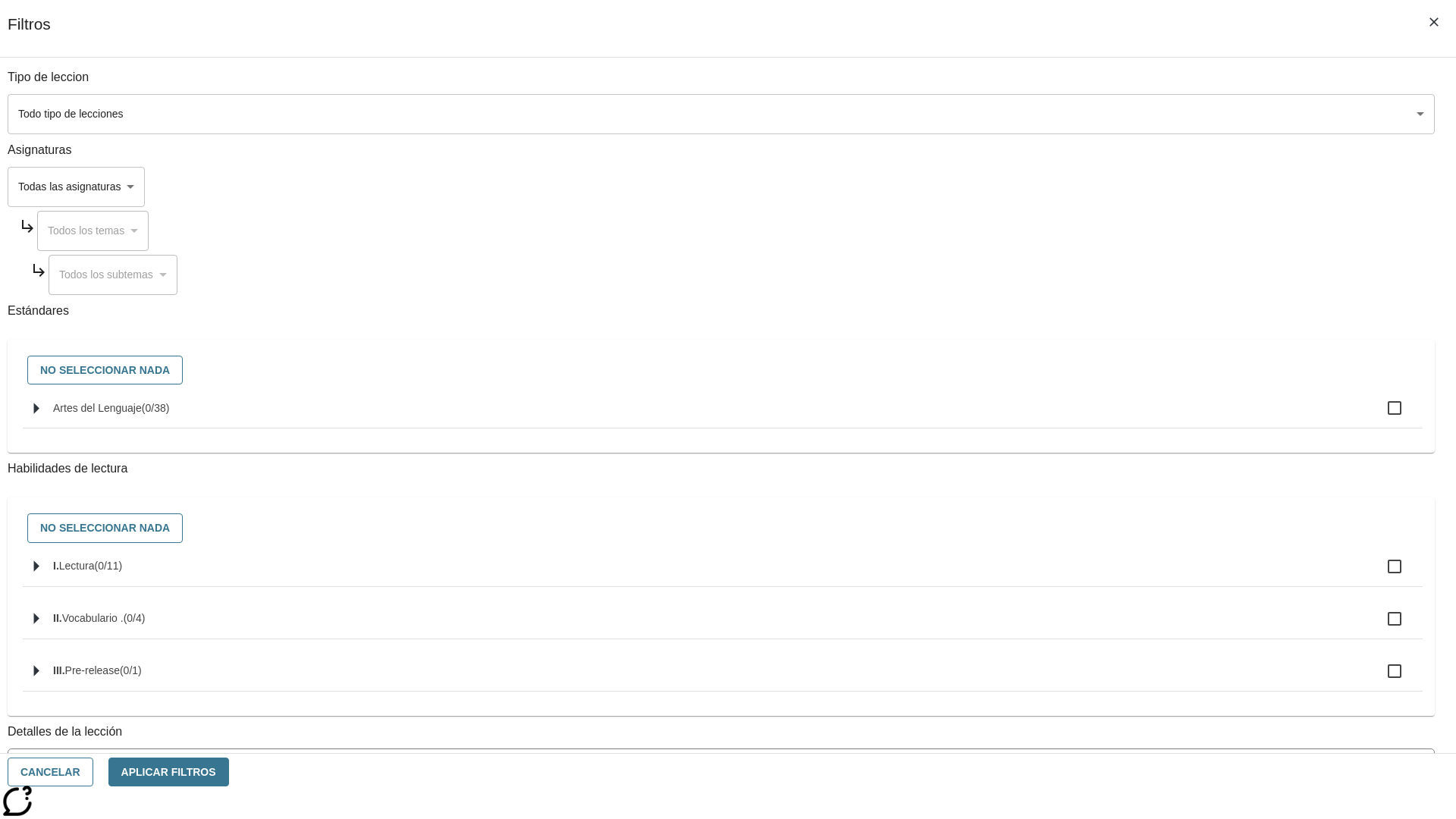
checkbox input "true"
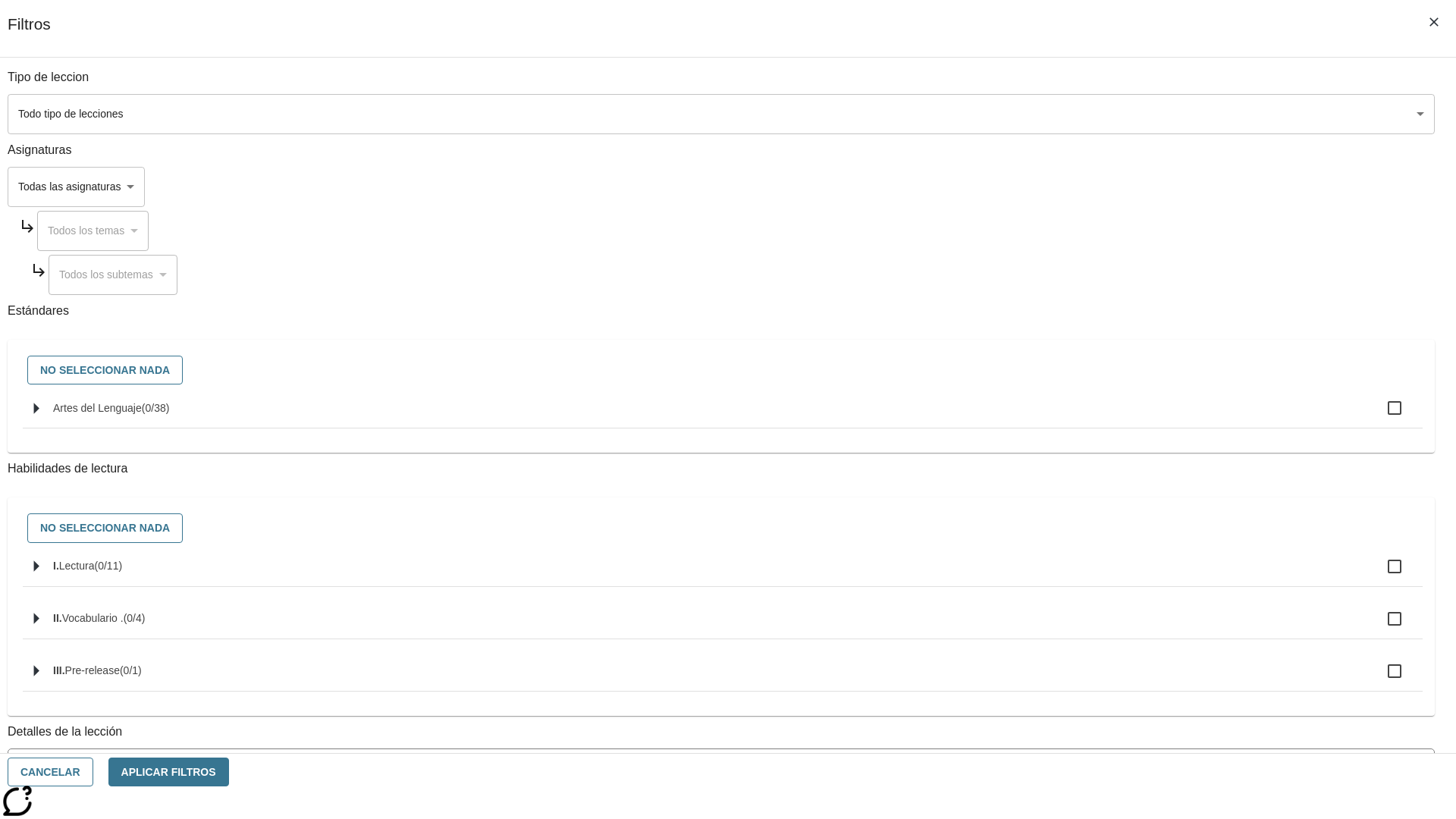
checkbox input "true"
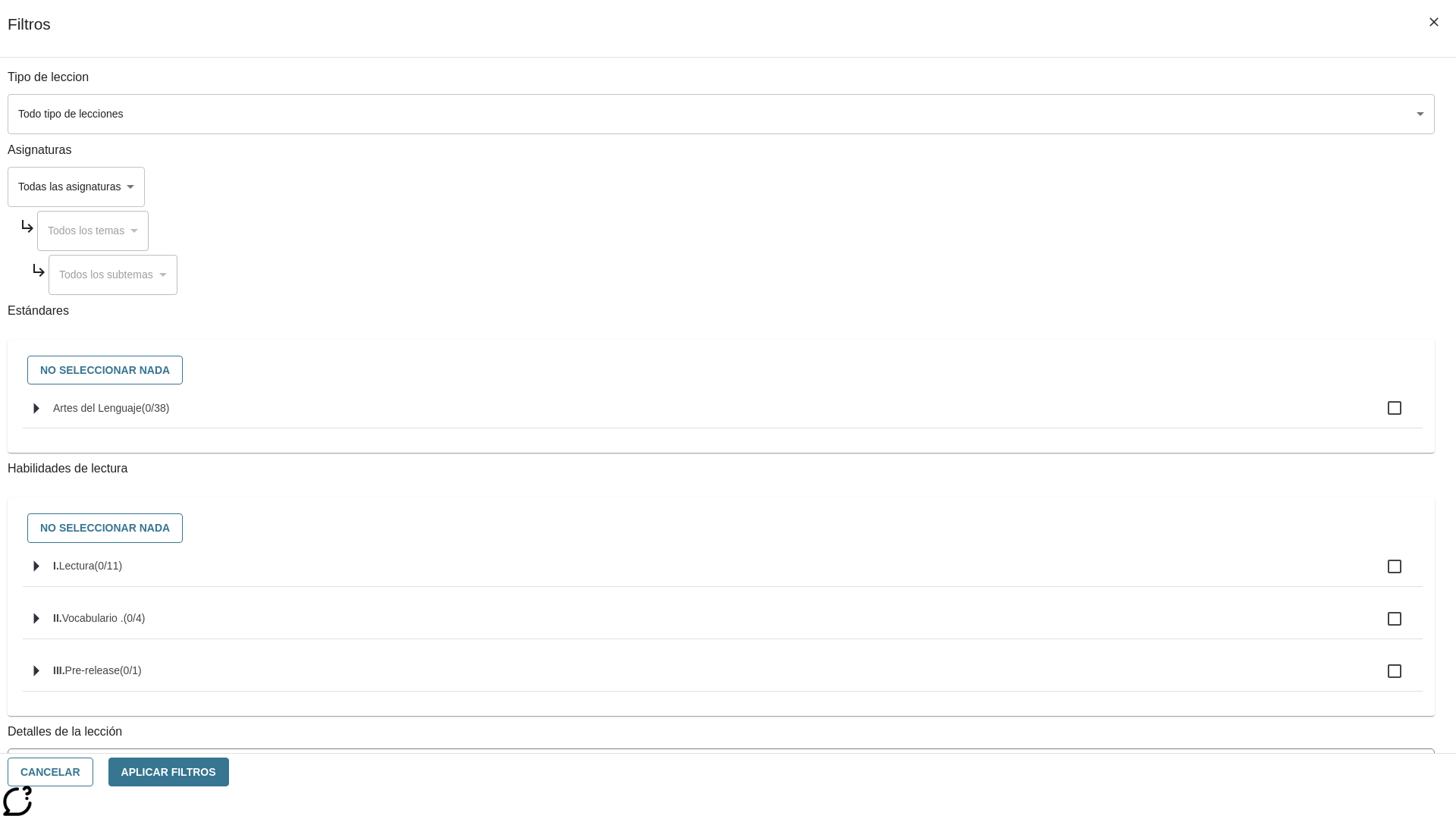
checkbox input "true"
click at [229, 771] on button "Aplicar Filtros" at bounding box center [168, 772] width 120 height 30
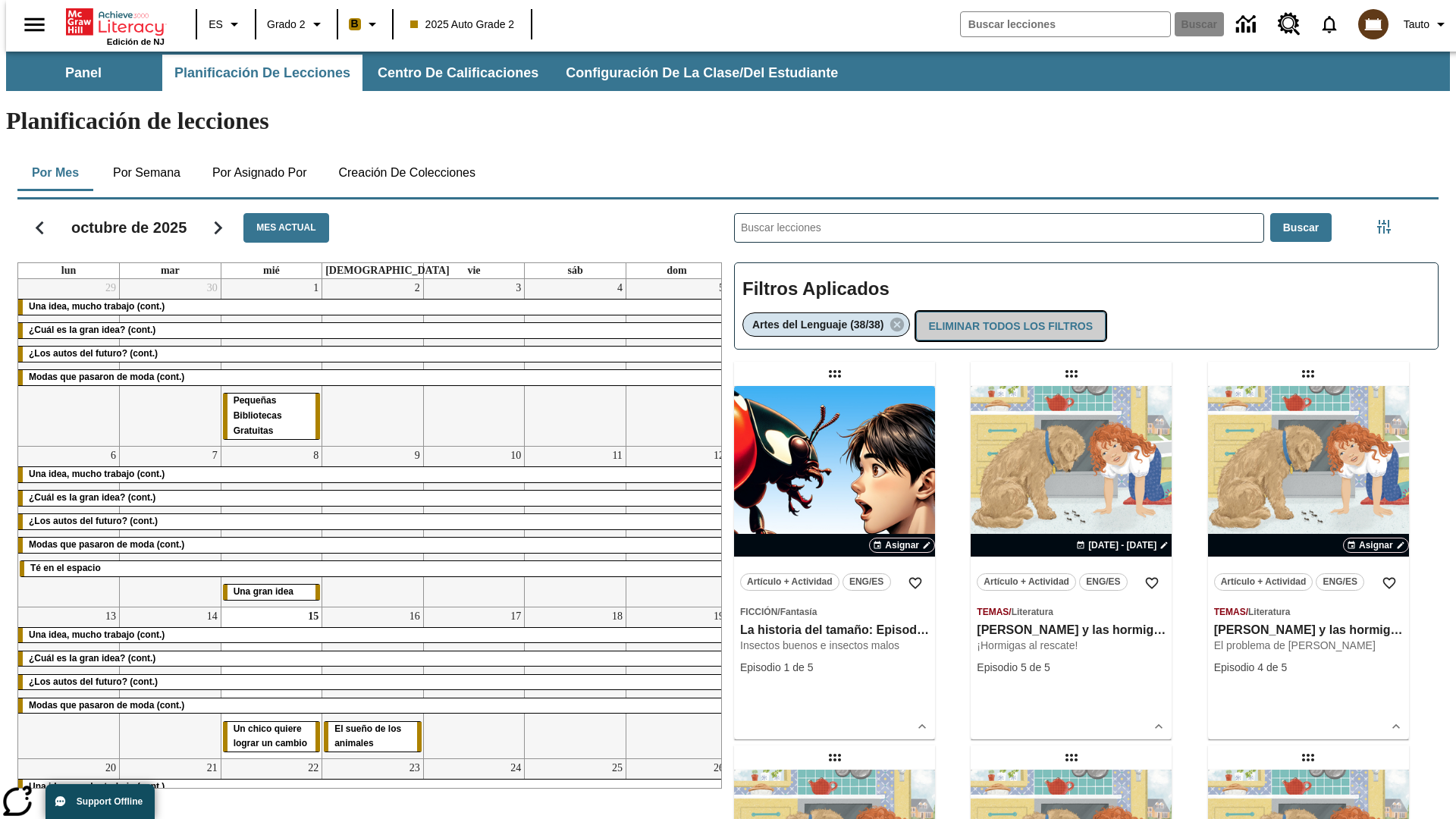
click at [1009, 312] on button "Eliminar todos los filtros" at bounding box center [1010, 327] width 190 height 30
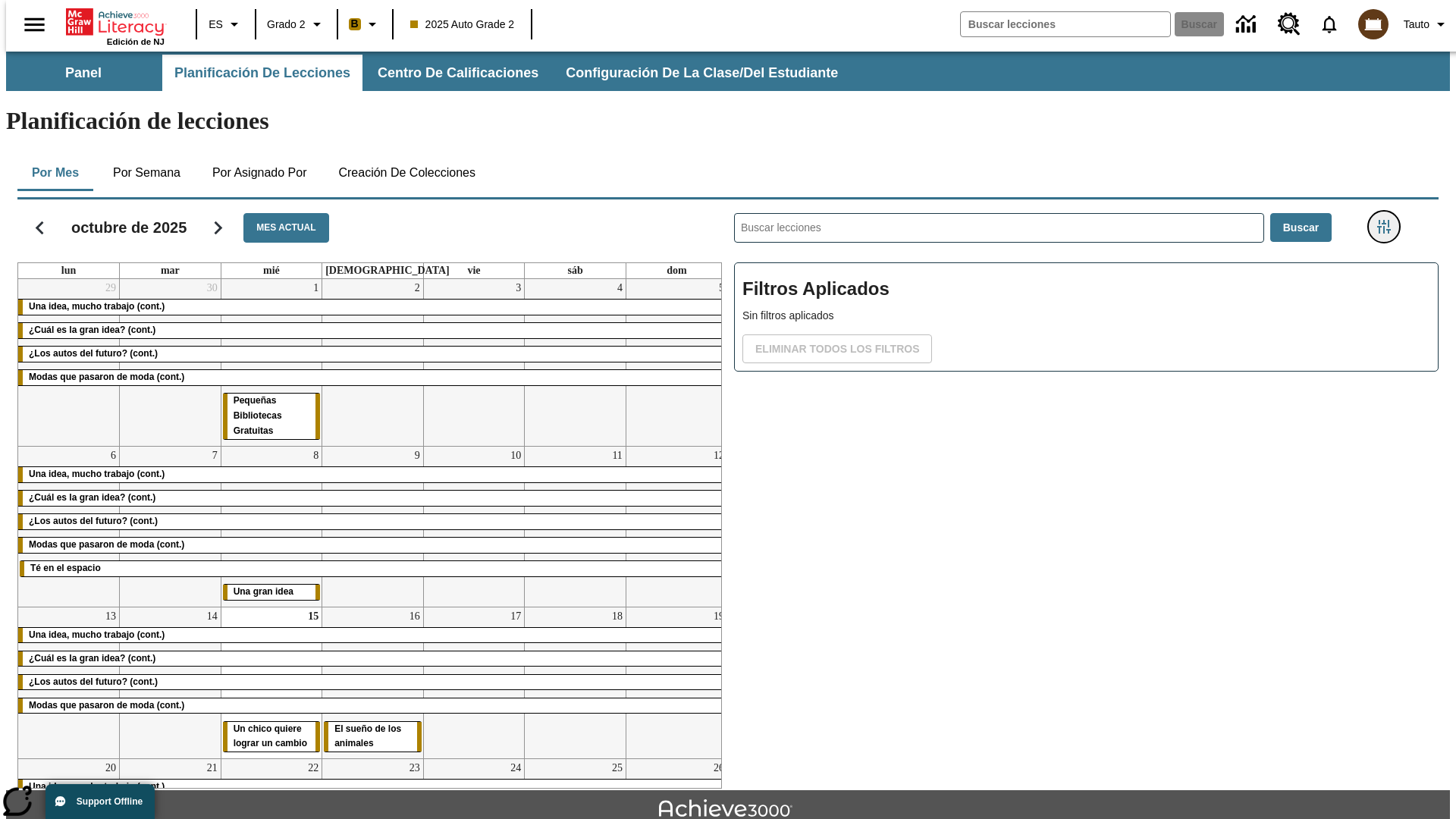
click at [1388, 219] on icon "Menú lateral de filtros" at bounding box center [1384, 226] width 14 height 14
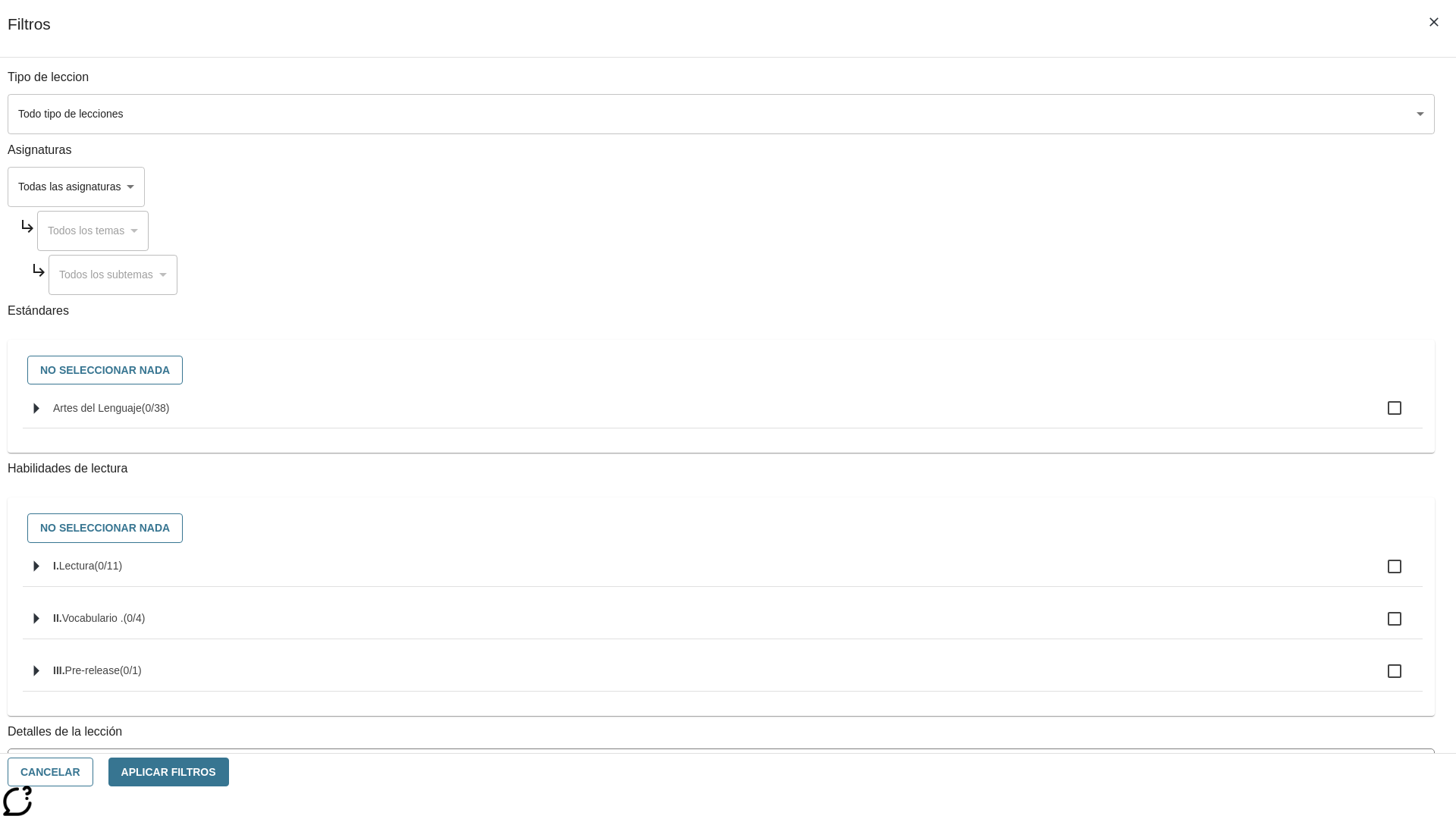
click at [1093, 582] on label "I. Lectura ( 0 / 11 )" at bounding box center [731, 566] width 1358 height 32
click at [1379, 582] on input "I. Lectura ( 0 / 11 )" at bounding box center [1394, 566] width 32 height 32
checkbox input "true"
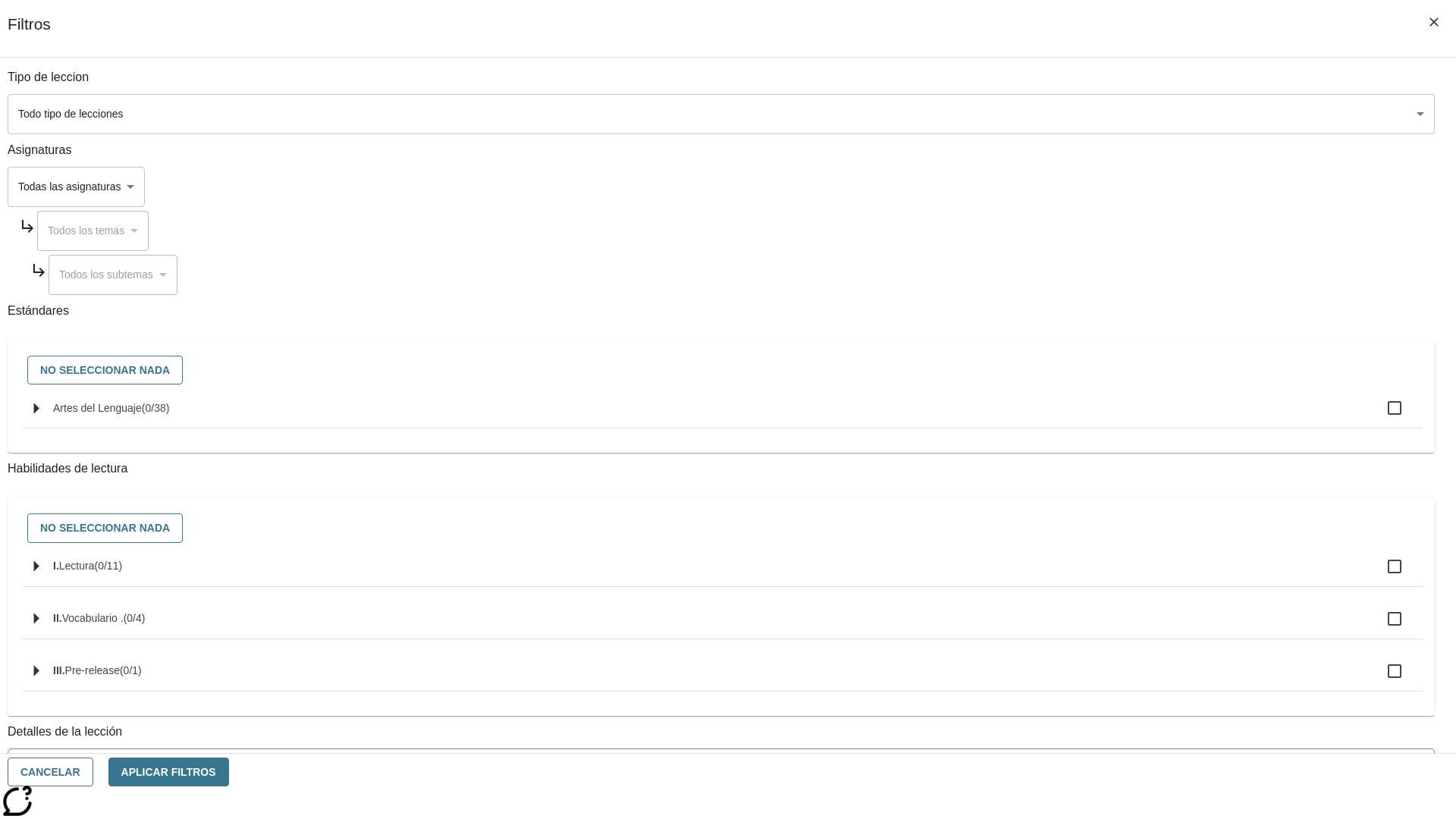
checkbox input "true"
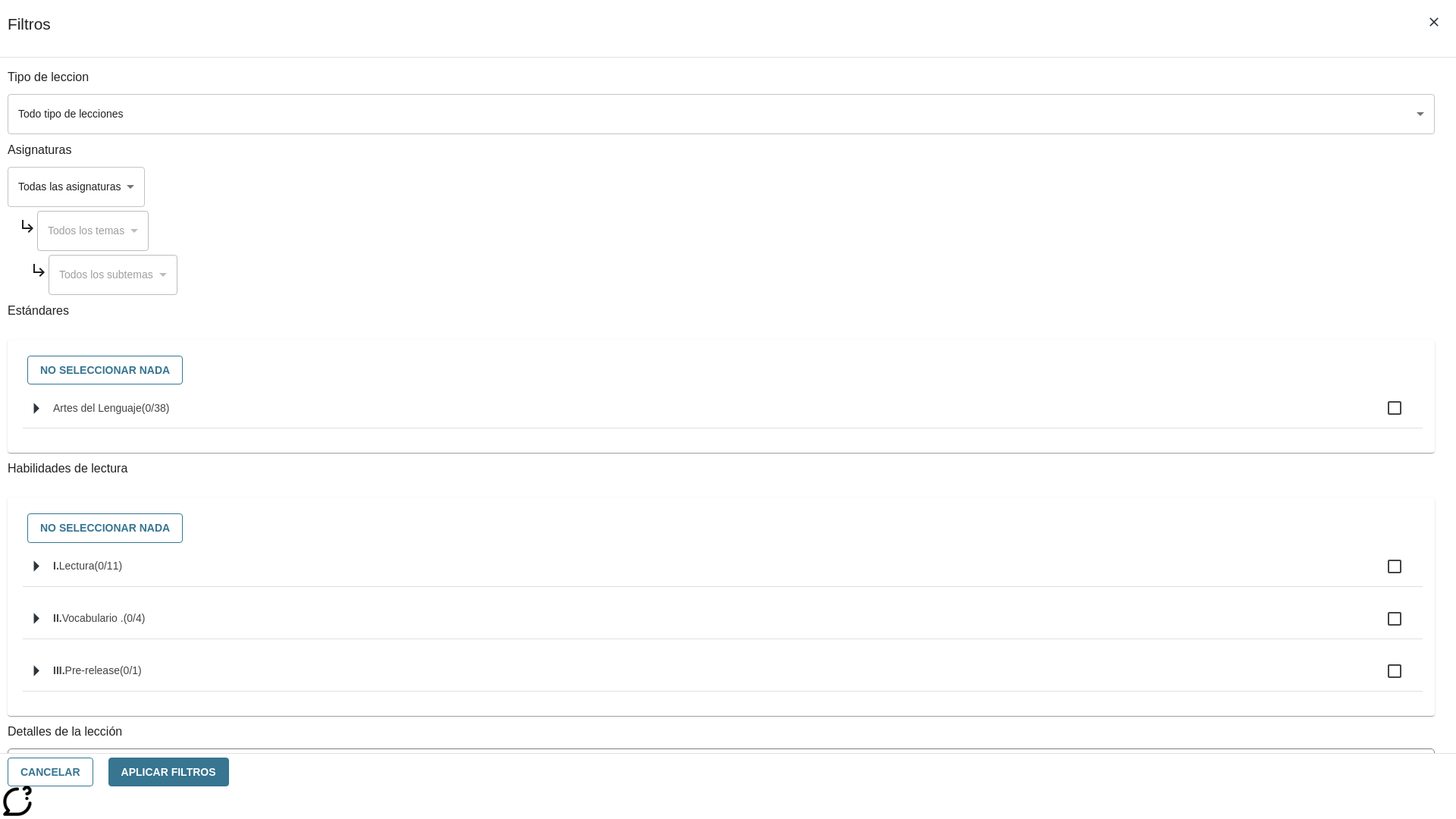
checkbox input "true"
click at [229, 771] on button "Aplicar Filtros" at bounding box center [168, 772] width 120 height 30
